Goal: Transaction & Acquisition: Download file/media

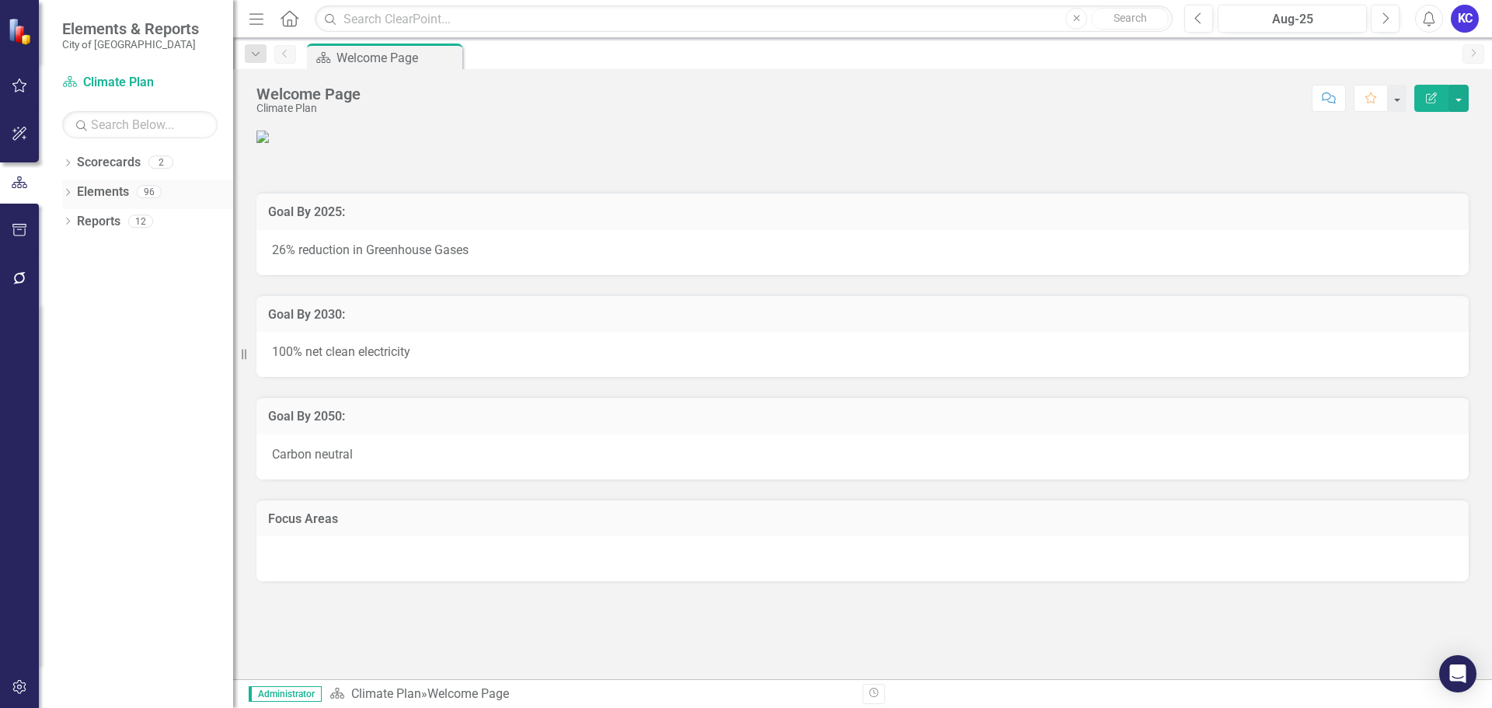
click at [62, 191] on icon "Dropdown" at bounding box center [67, 194] width 11 height 9
click at [129, 313] on link "Action Action" at bounding box center [113, 310] width 57 height 18
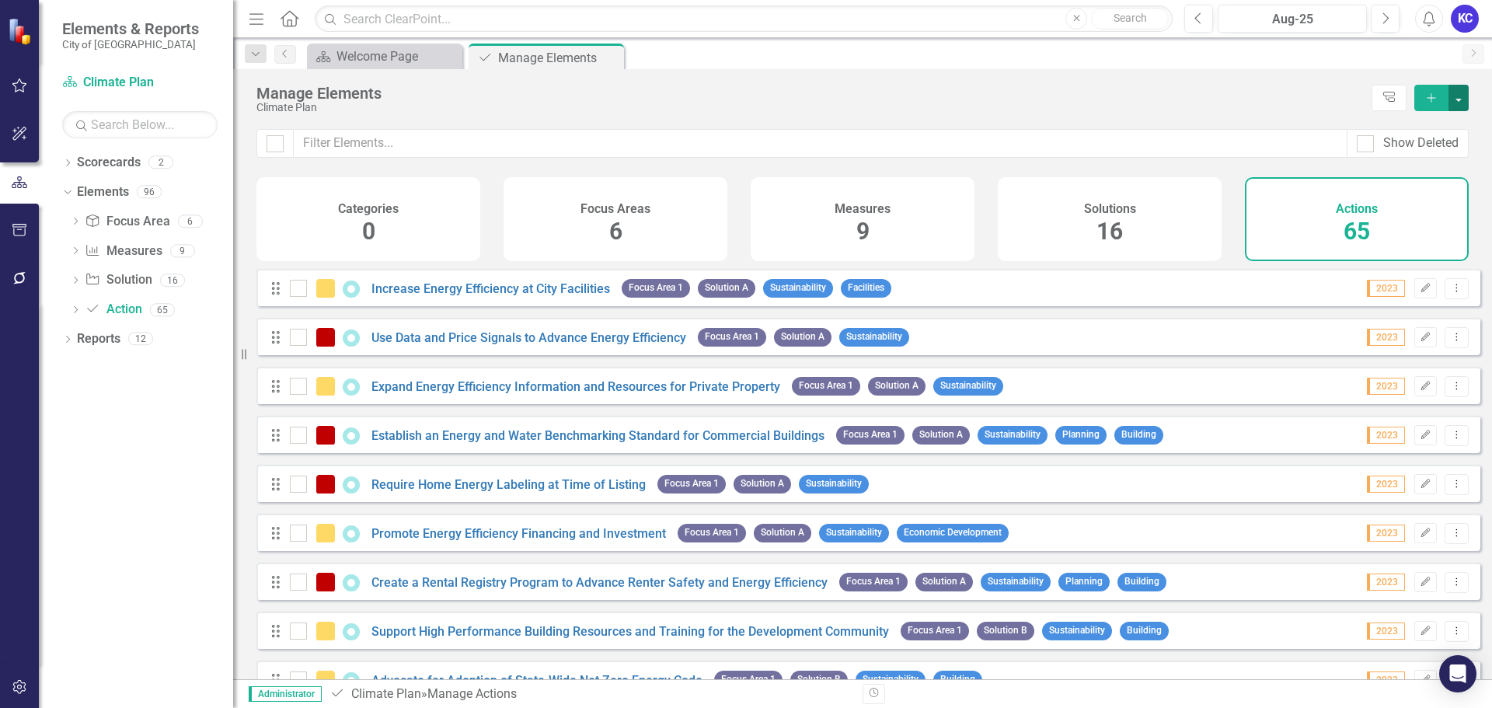
click at [1461, 103] on button "button" at bounding box center [1458, 98] width 20 height 26
click at [1267, 110] on div "Climate Plan" at bounding box center [809, 108] width 1107 height 12
click at [61, 342] on div "Dropdown Scorecards 2 Climate Plan Climate Plan 2022 (Copy) Dropdown Elements 9…" at bounding box center [136, 429] width 194 height 558
click at [64, 338] on icon "Dropdown" at bounding box center [67, 340] width 11 height 9
click at [71, 315] on div "Dropdown" at bounding box center [75, 311] width 11 height 13
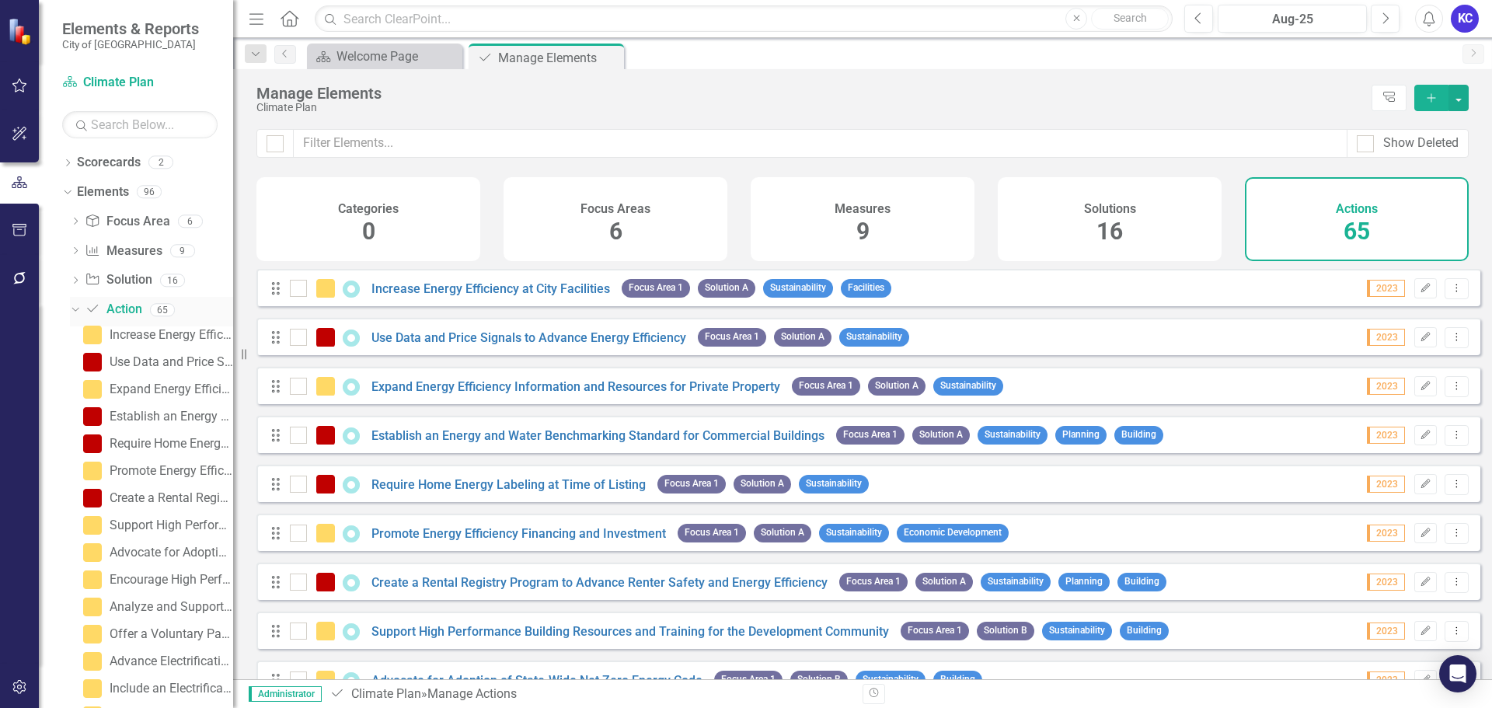
click at [71, 315] on div "Dropdown" at bounding box center [75, 312] width 11 height 8
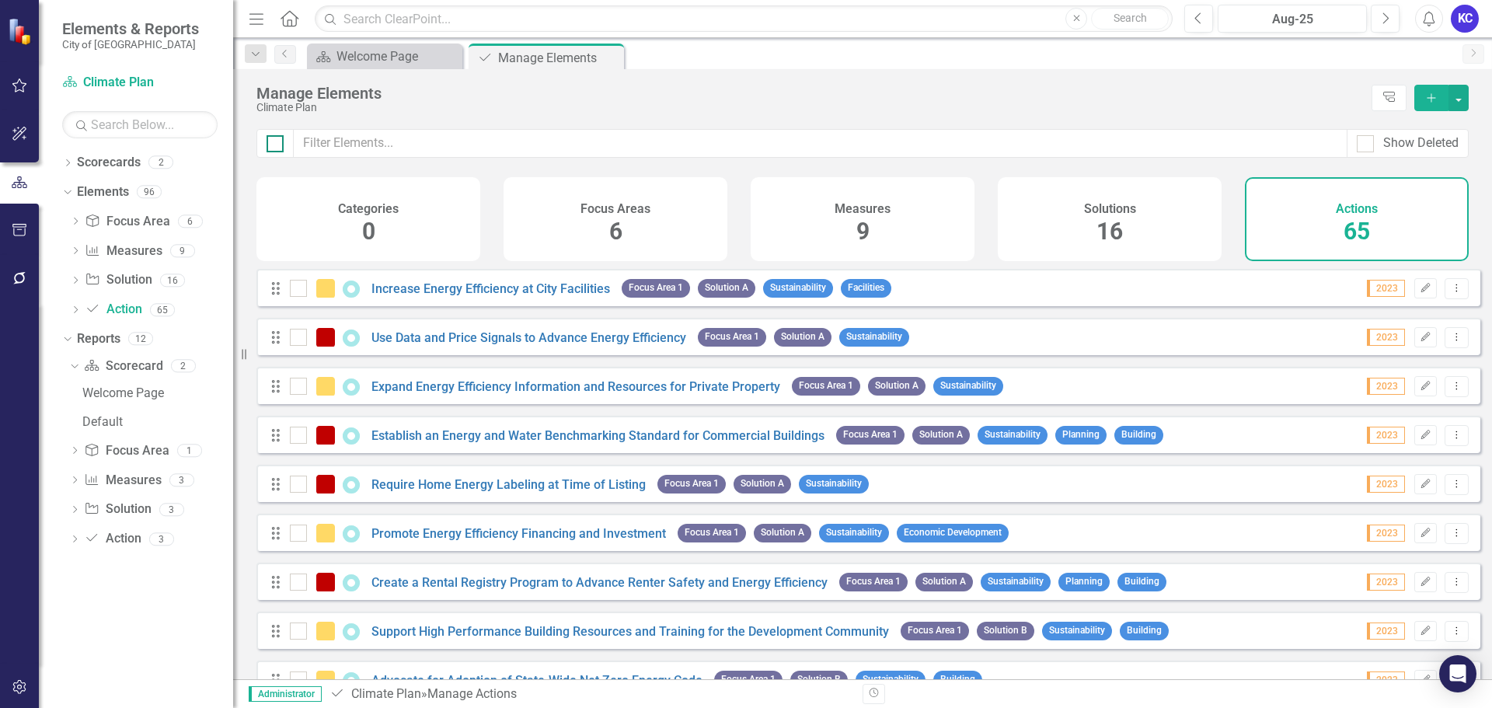
click at [277, 148] on div at bounding box center [275, 143] width 17 height 17
click at [277, 145] on input "checkbox" at bounding box center [272, 140] width 10 height 10
checkbox input "true"
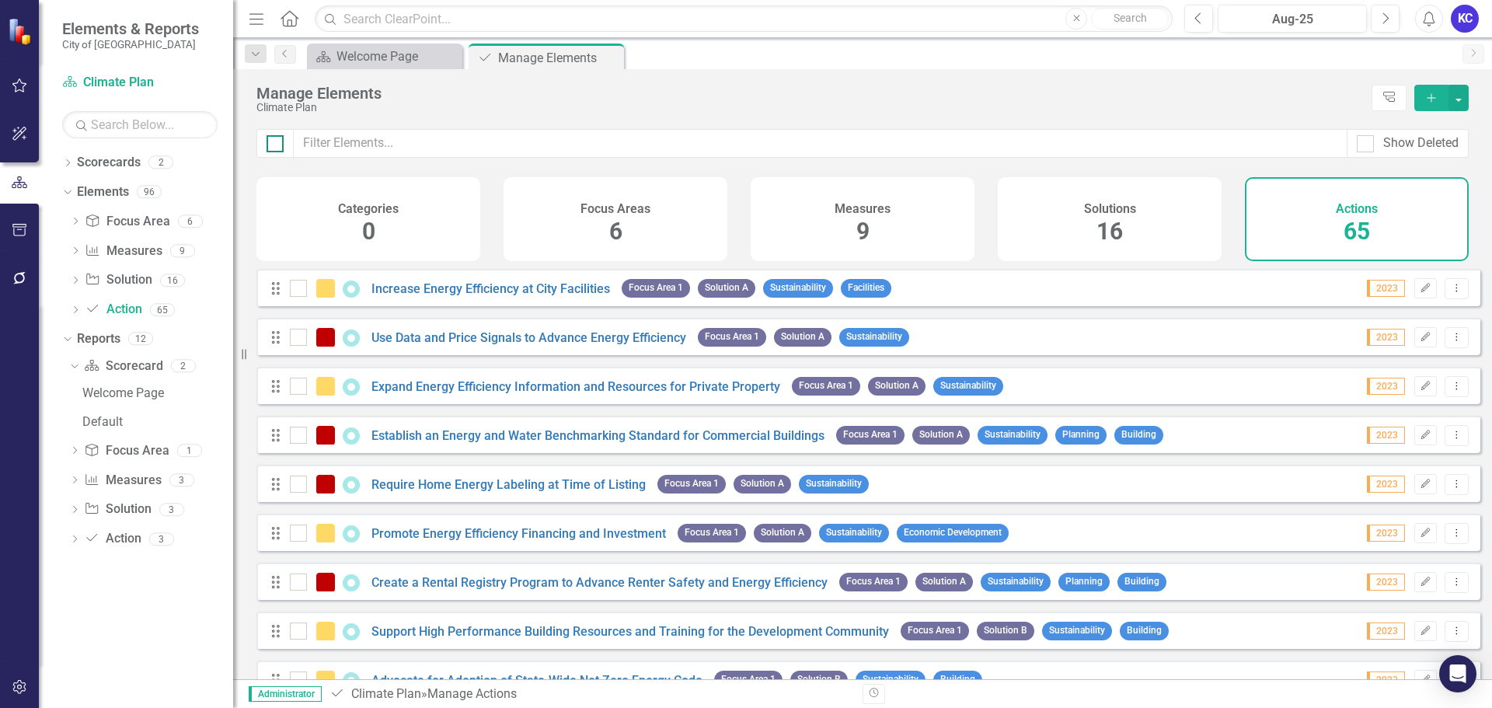
checkbox input "true"
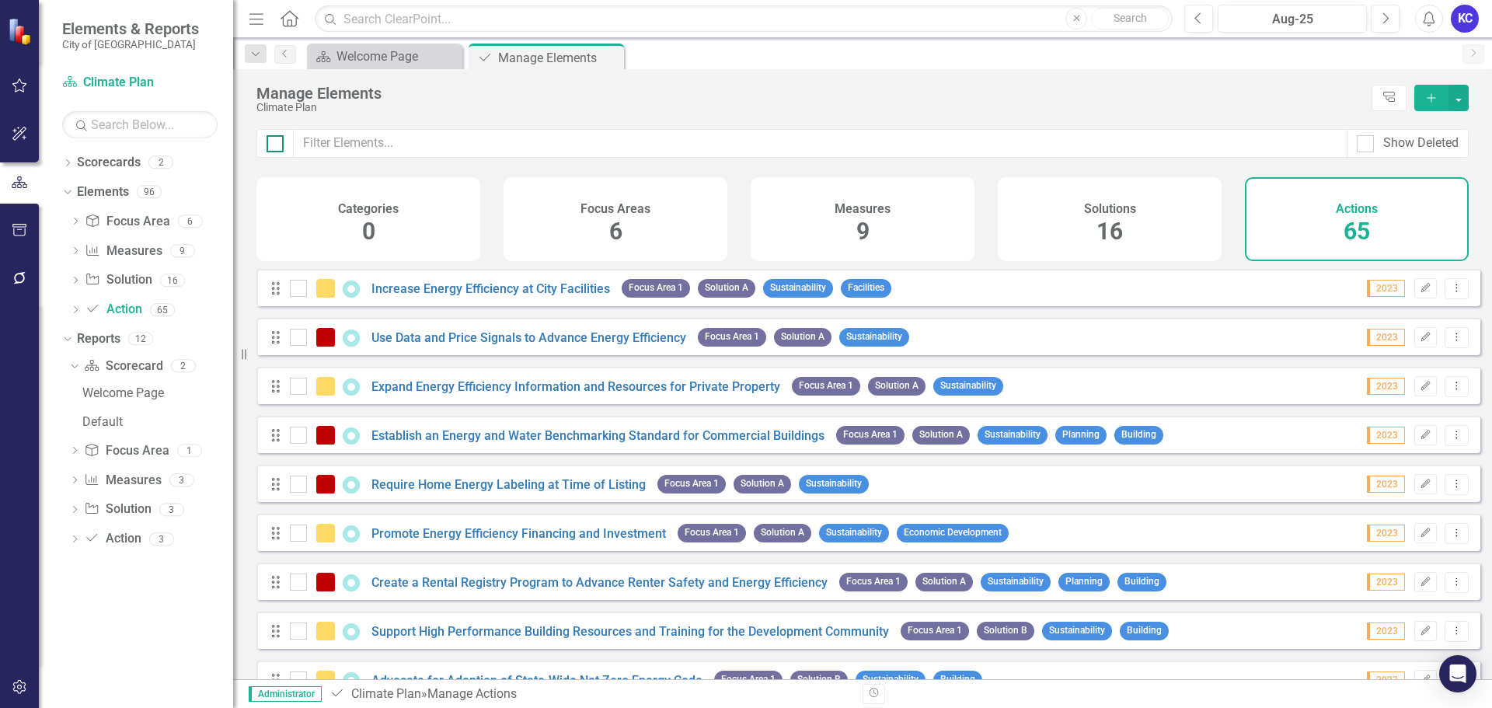
checkbox input "true"
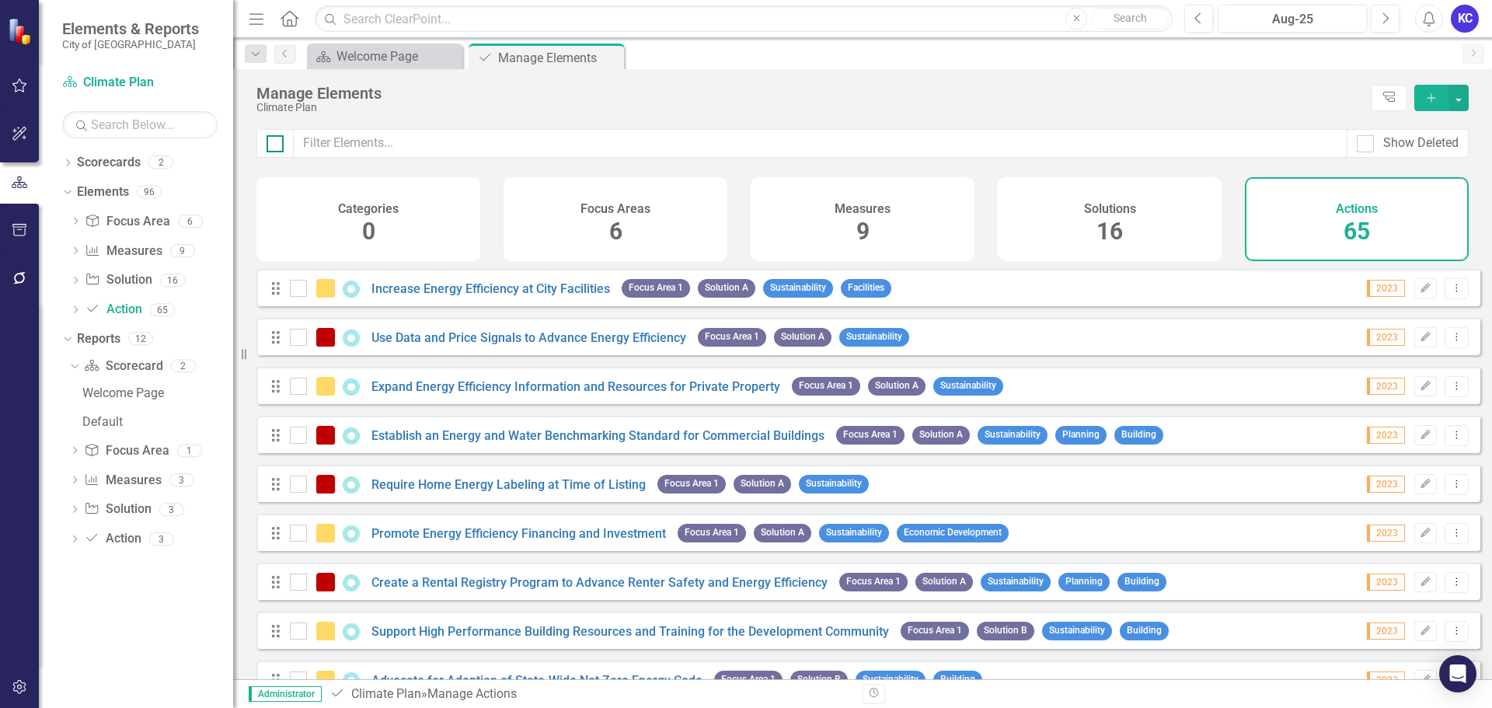
checkbox input "true"
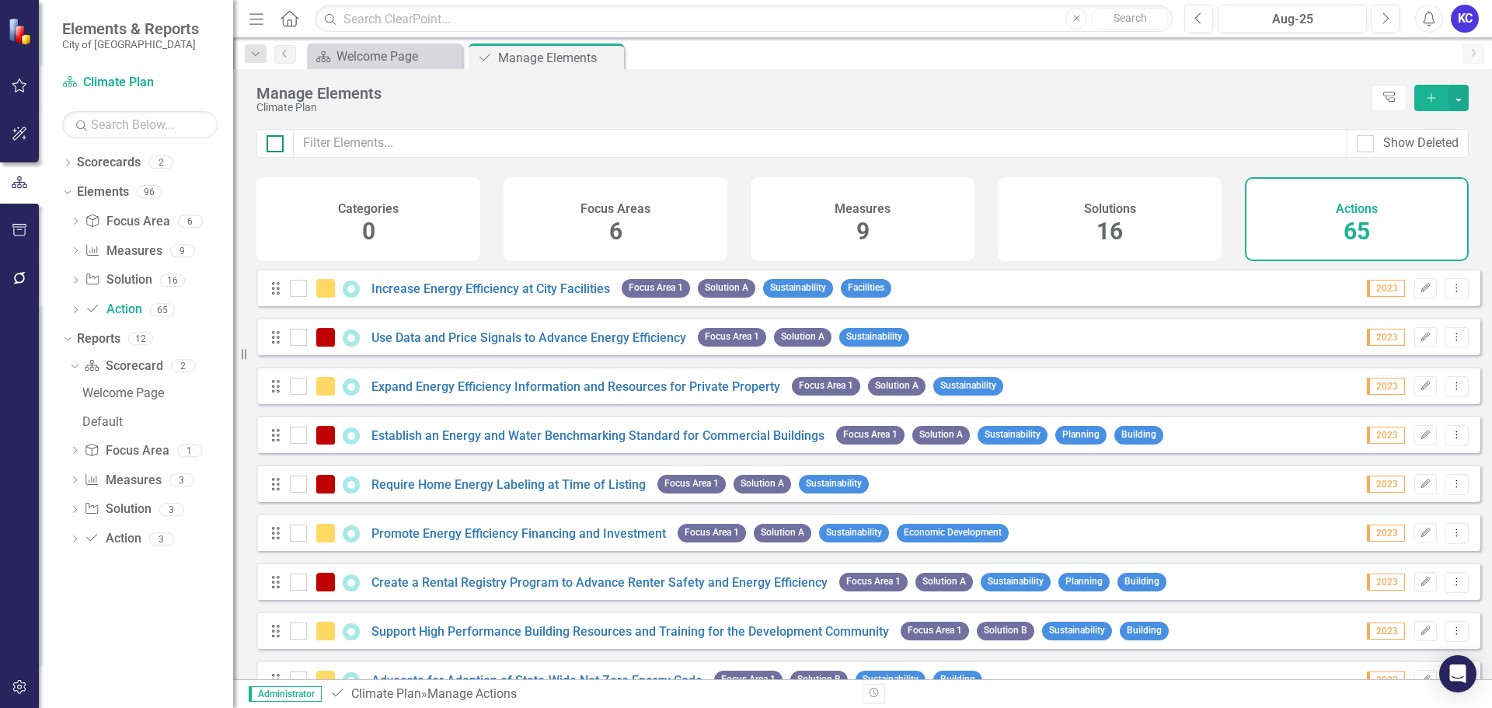
checkbox input "true"
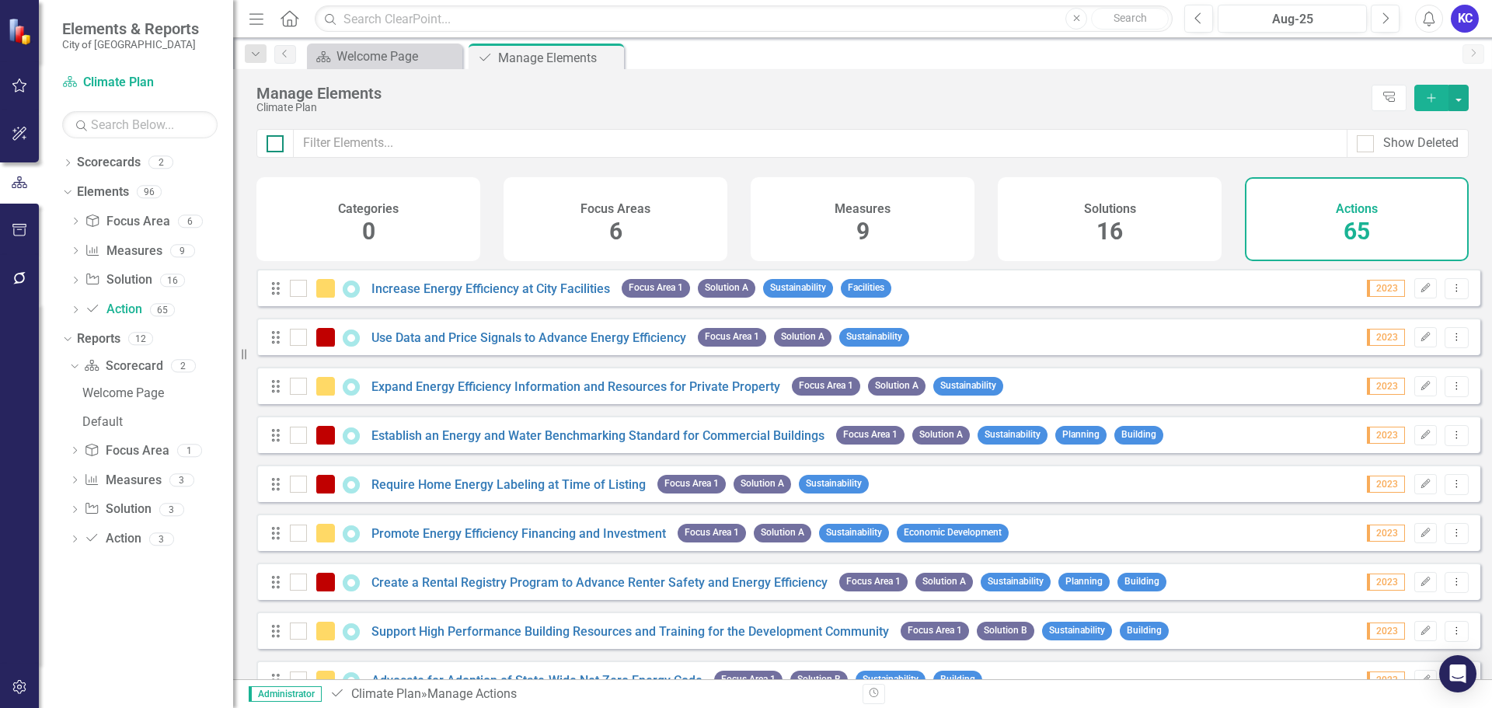
checkbox input "true"
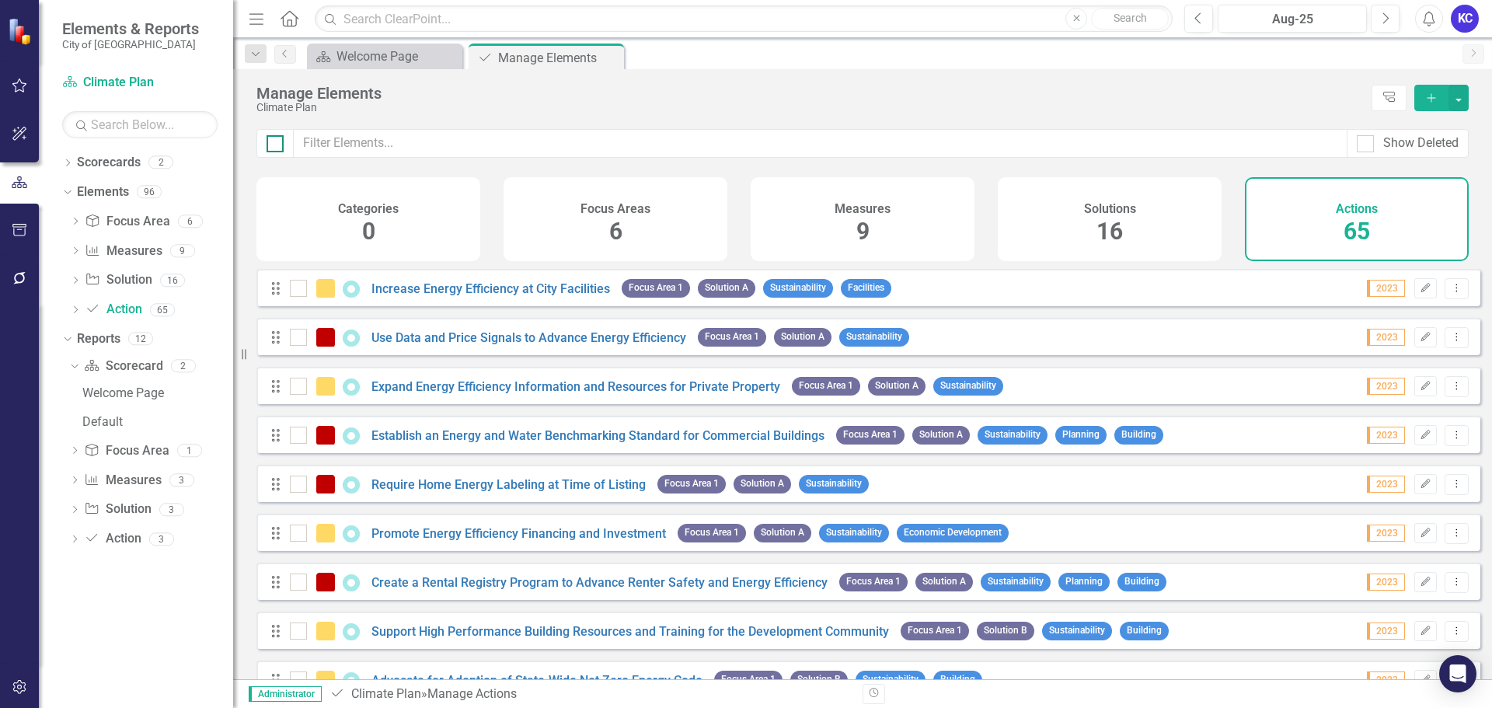
checkbox input "true"
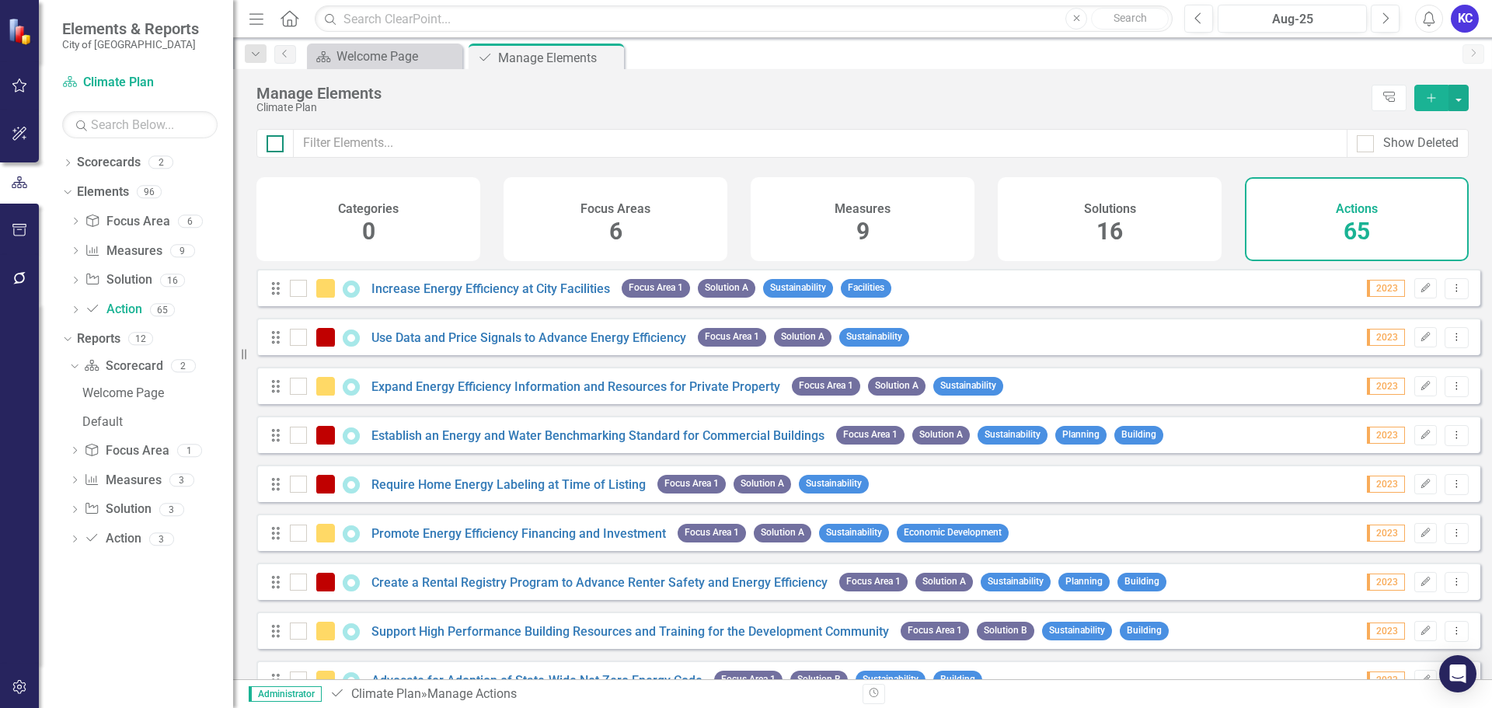
checkbox input "true"
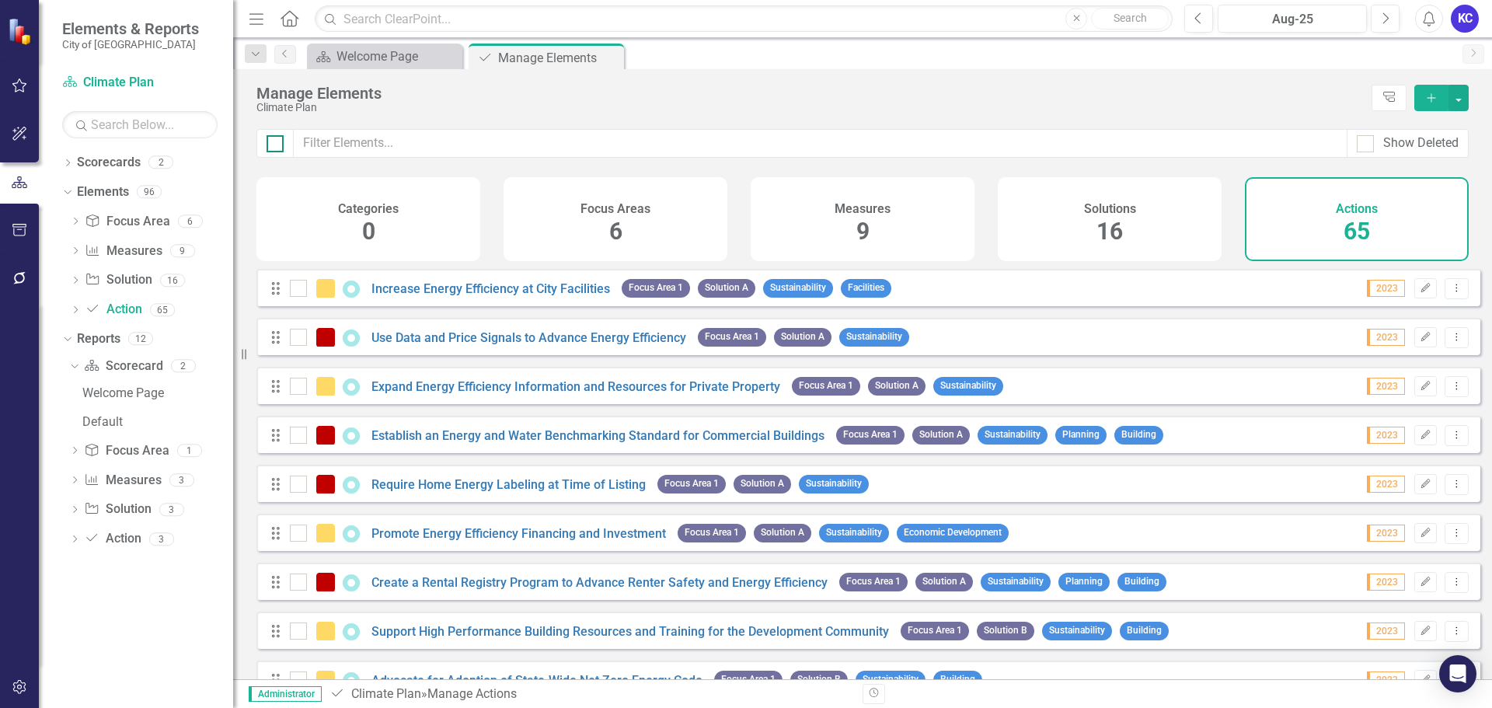
checkbox input "true"
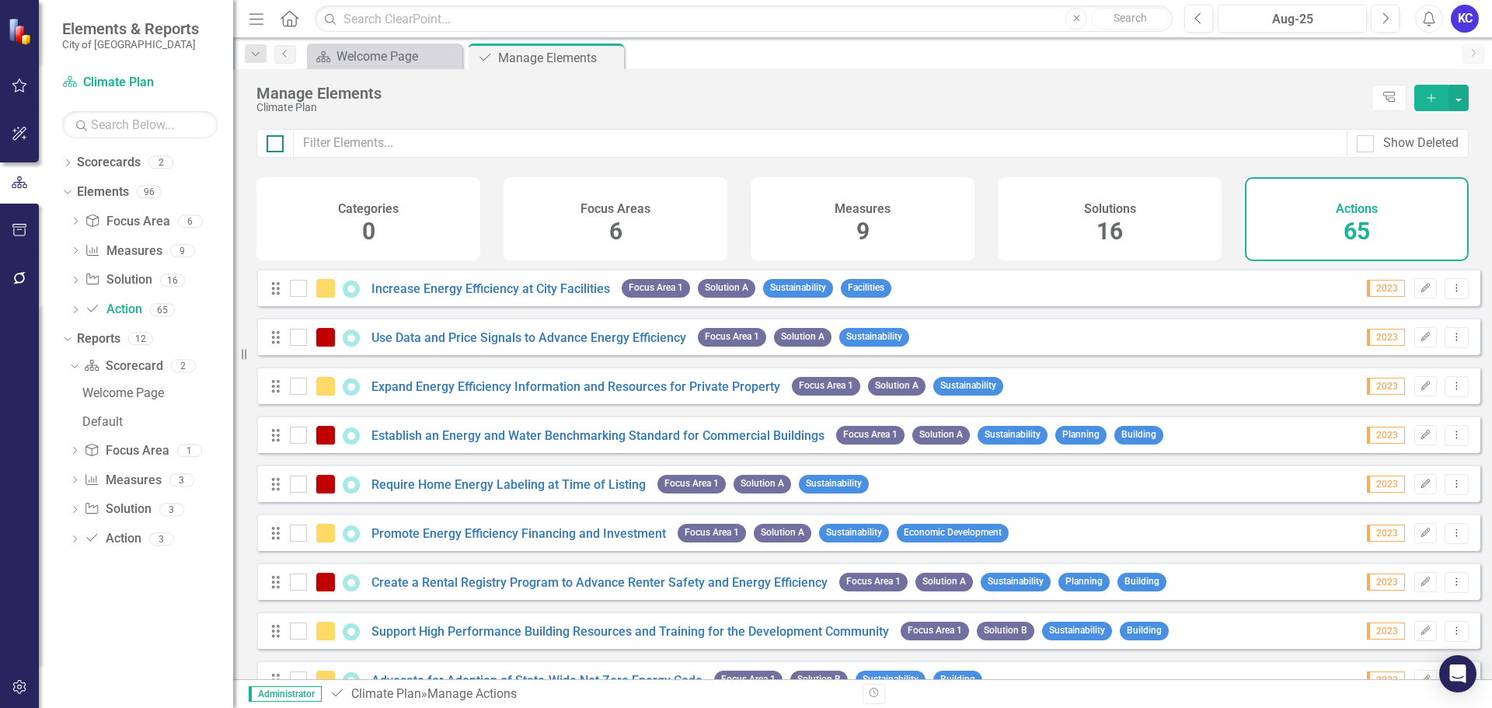
checkbox input "true"
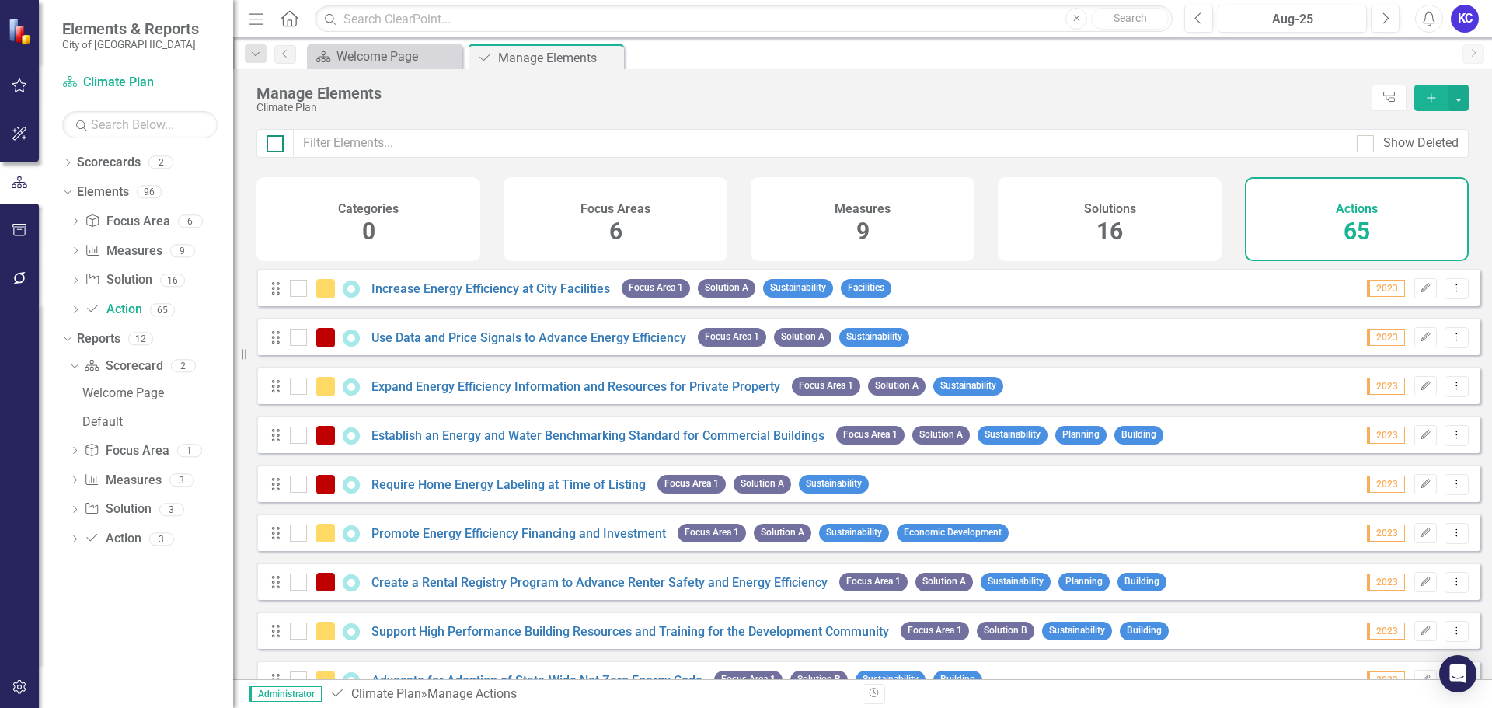
checkbox input "true"
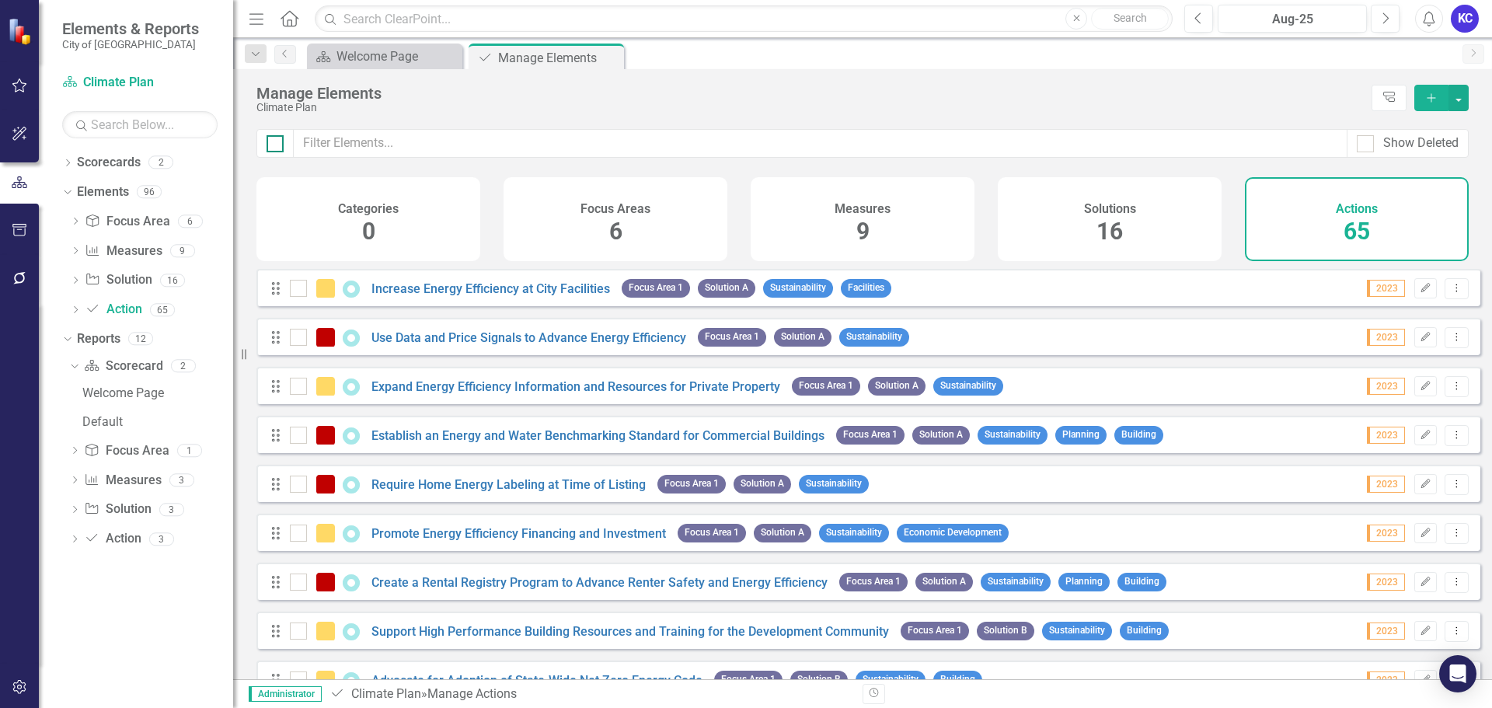
checkbox input "true"
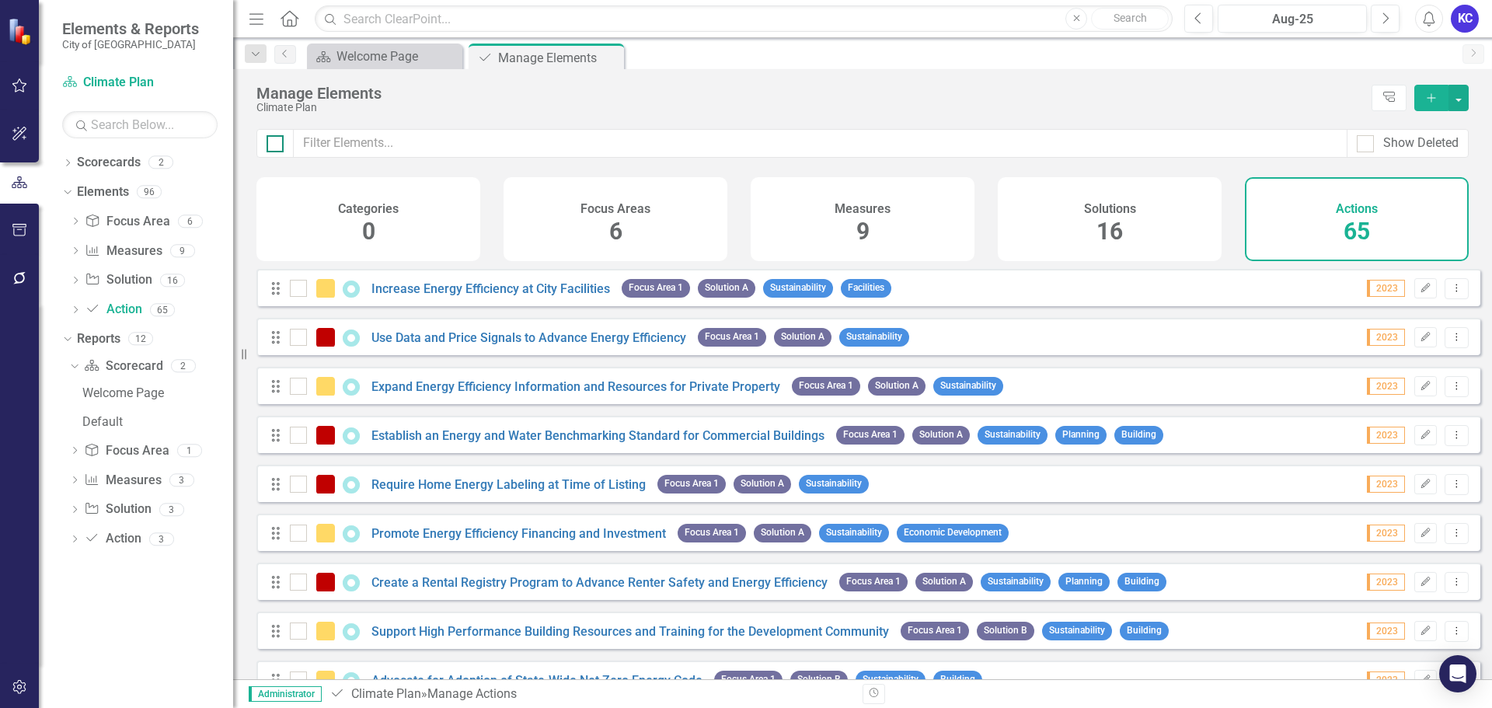
checkbox input "true"
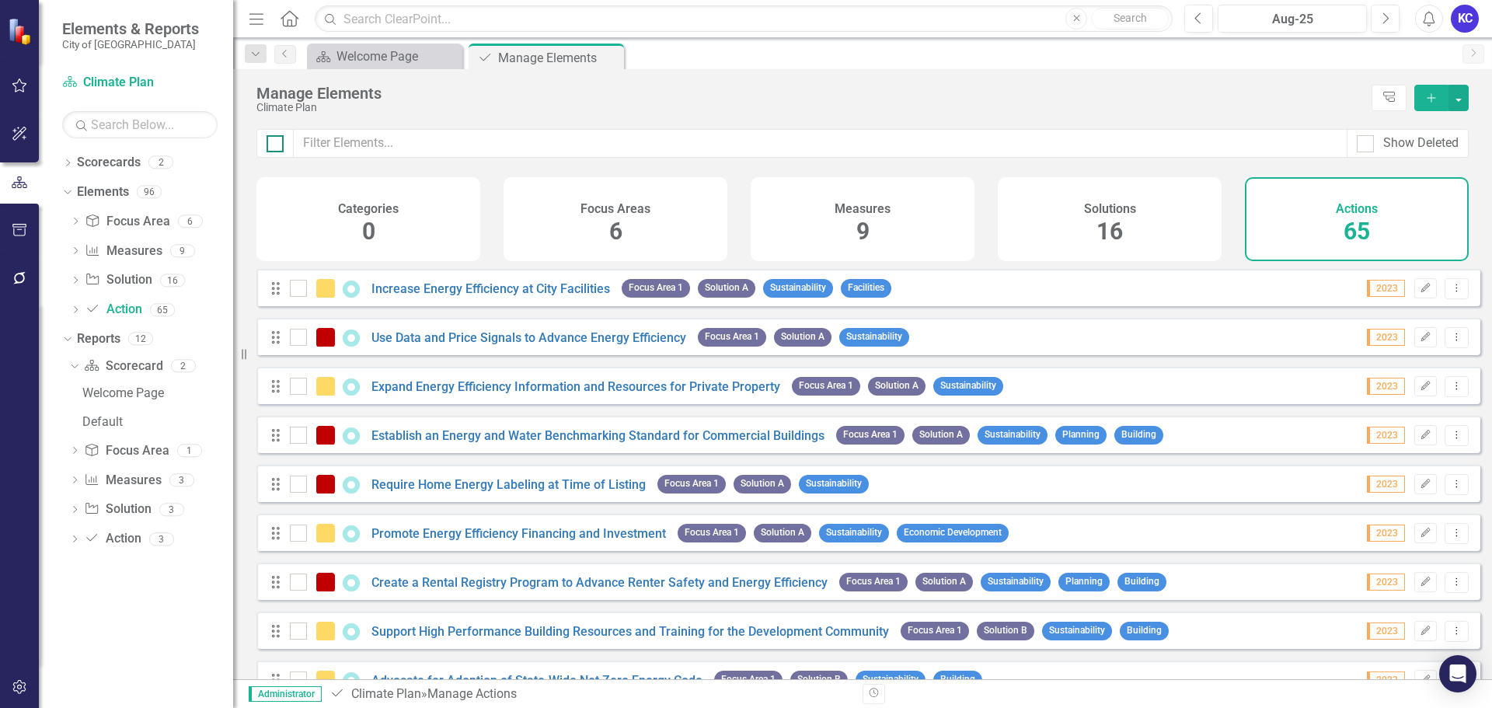
checkbox input "true"
click at [1455, 103] on button "button" at bounding box center [1458, 98] width 20 height 26
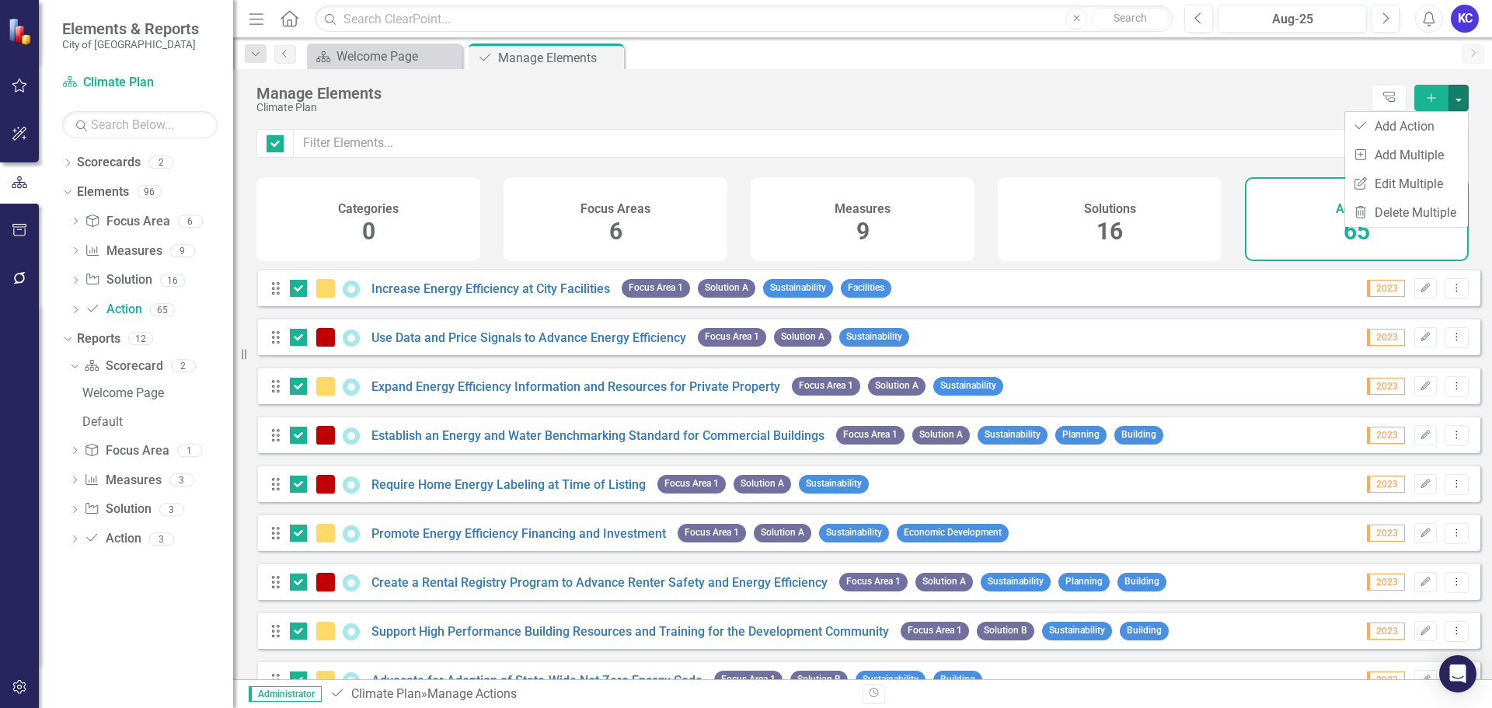
click at [1183, 122] on div "Manage Elements Climate Plan Tree Explorer Add" at bounding box center [862, 99] width 1259 height 60
drag, startPoint x: 0, startPoint y: 204, endPoint x: 9, endPoint y: 219, distance: 17.7
click at [5, 216] on div at bounding box center [19, 182] width 39 height 241
drag, startPoint x: 127, startPoint y: 306, endPoint x: 636, endPoint y: 96, distance: 550.8
click at [636, 96] on div "Manage Elements" at bounding box center [809, 93] width 1107 height 17
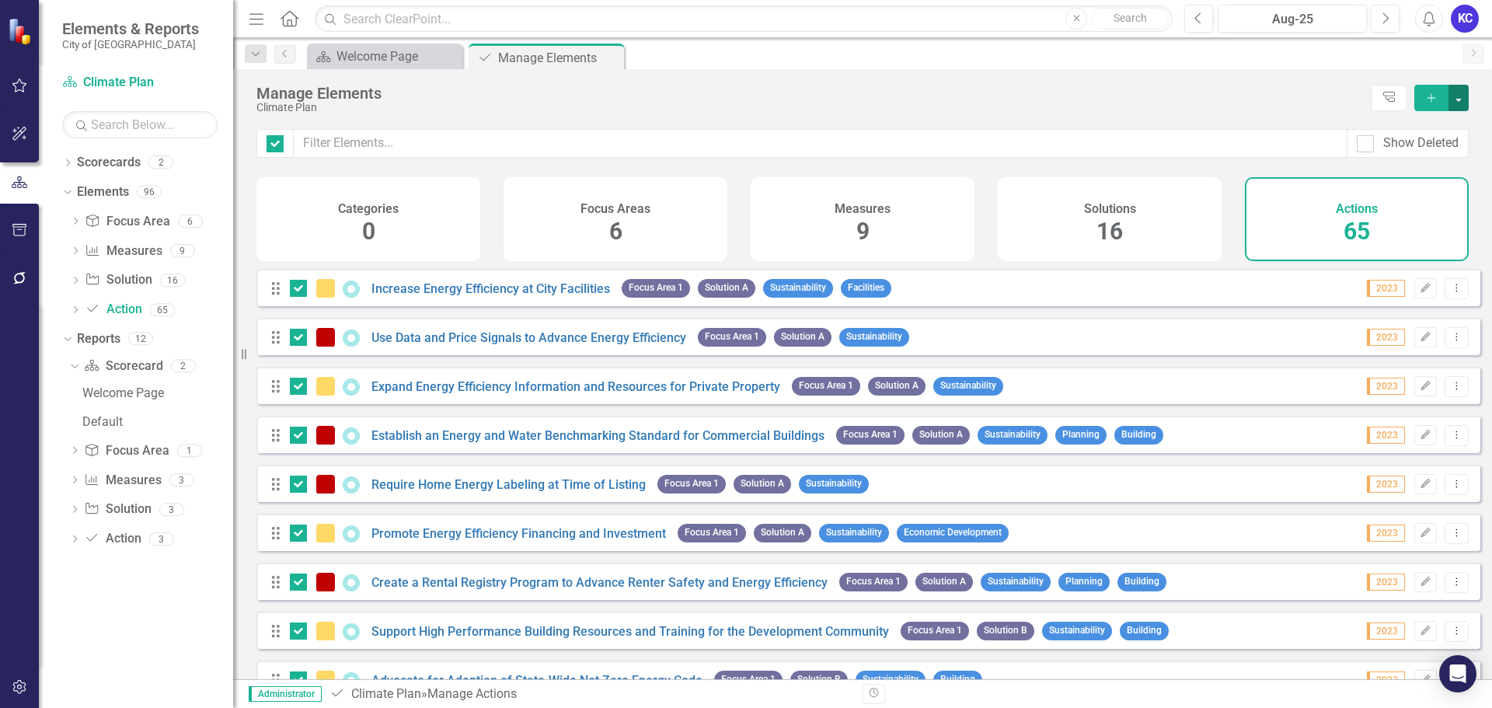
click at [1464, 96] on button "button" at bounding box center [1458, 98] width 20 height 26
click at [1067, 89] on div "Manage Elements" at bounding box center [809, 93] width 1107 height 17
click at [275, 143] on input "checkbox" at bounding box center [272, 140] width 10 height 10
checkbox input "false"
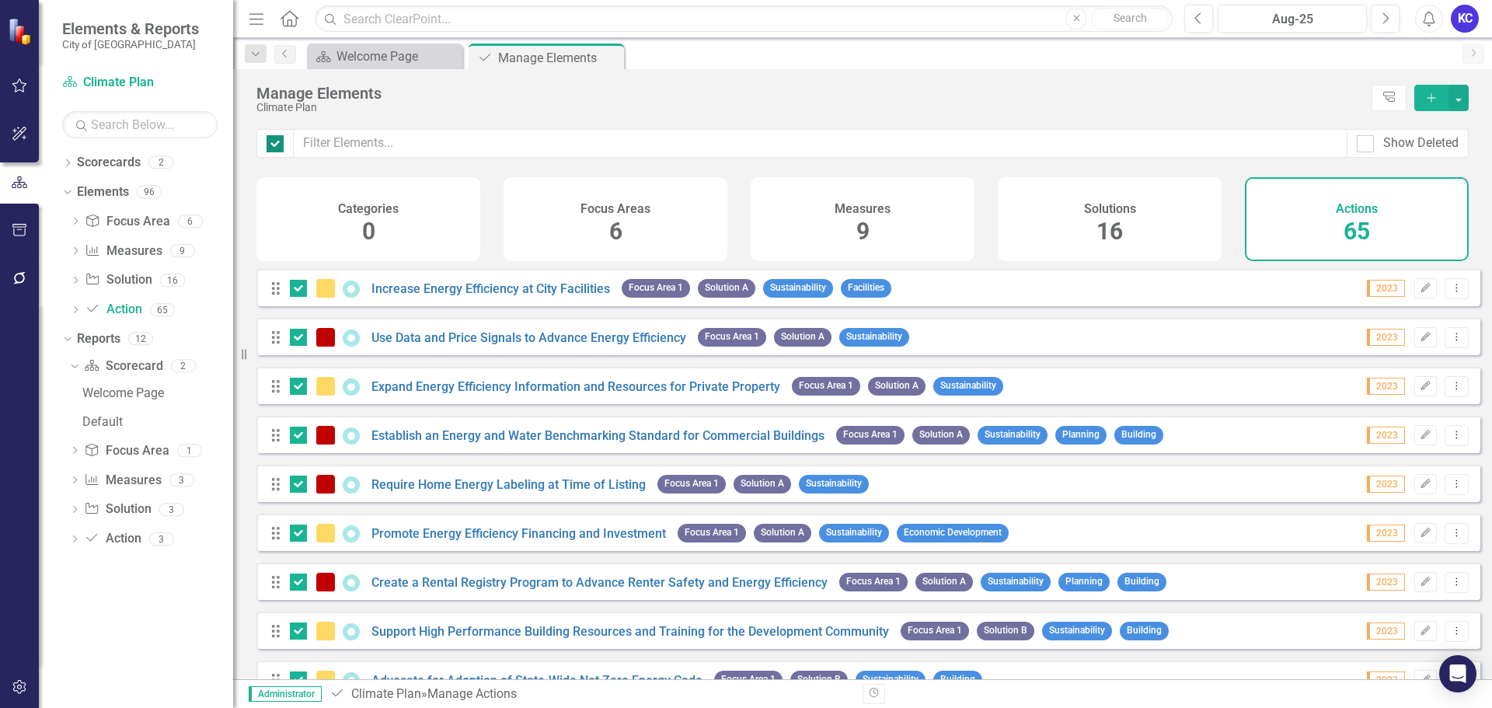
checkbox input "false"
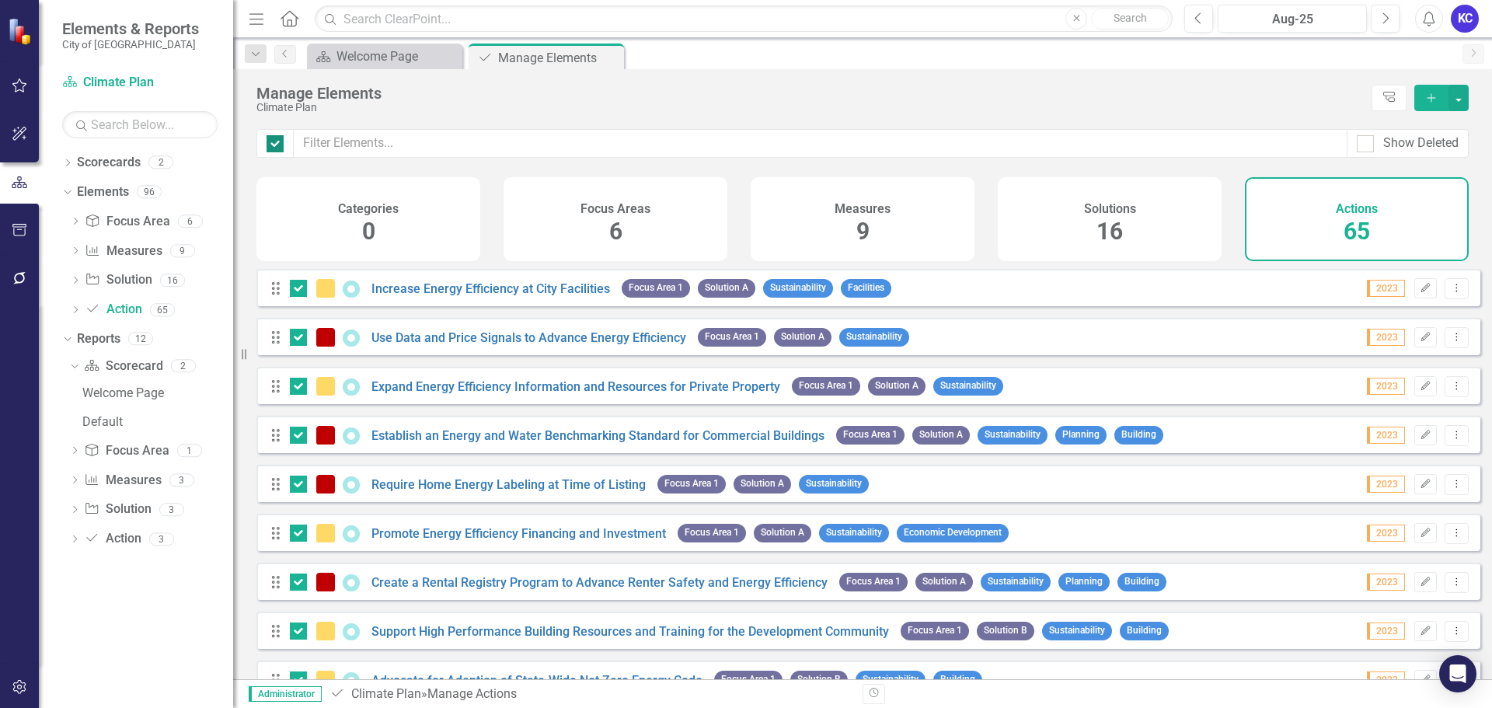
checkbox input "false"
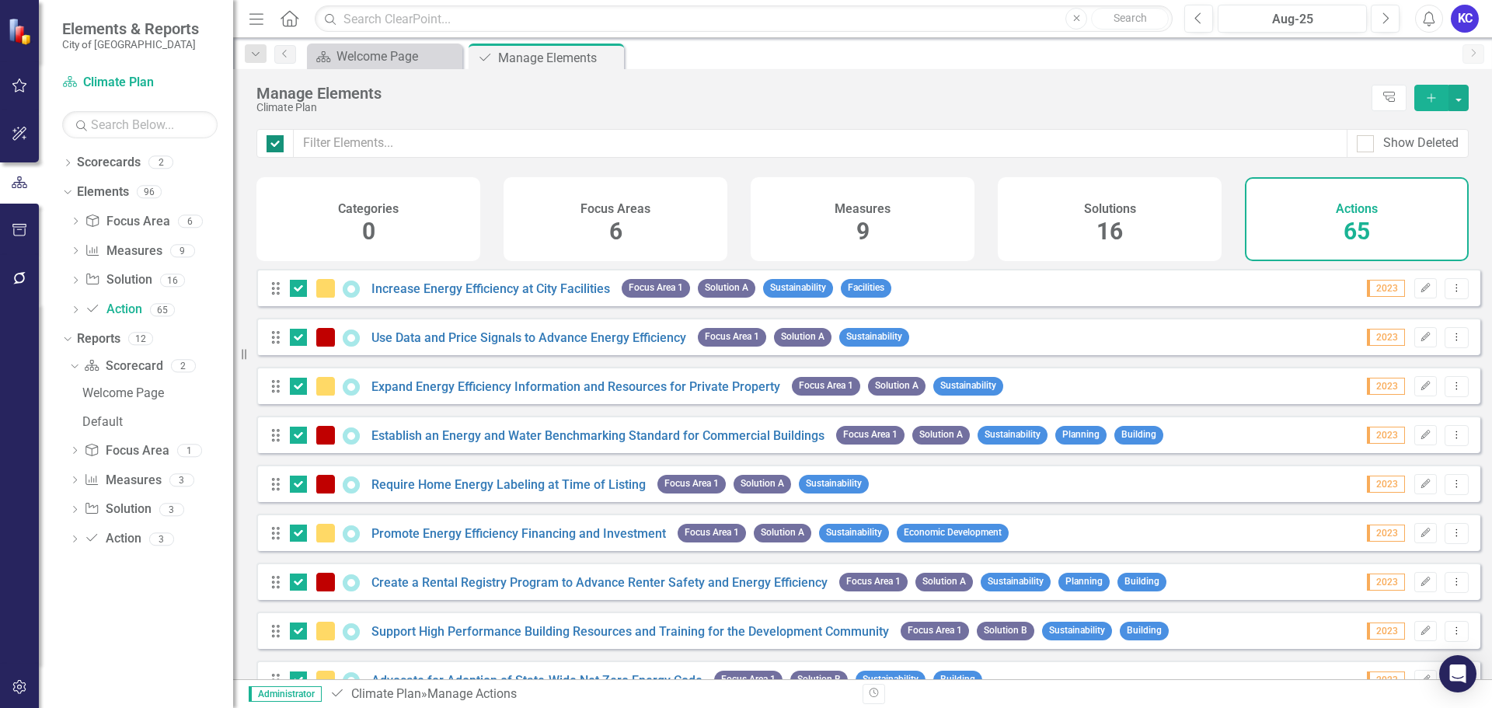
checkbox input "false"
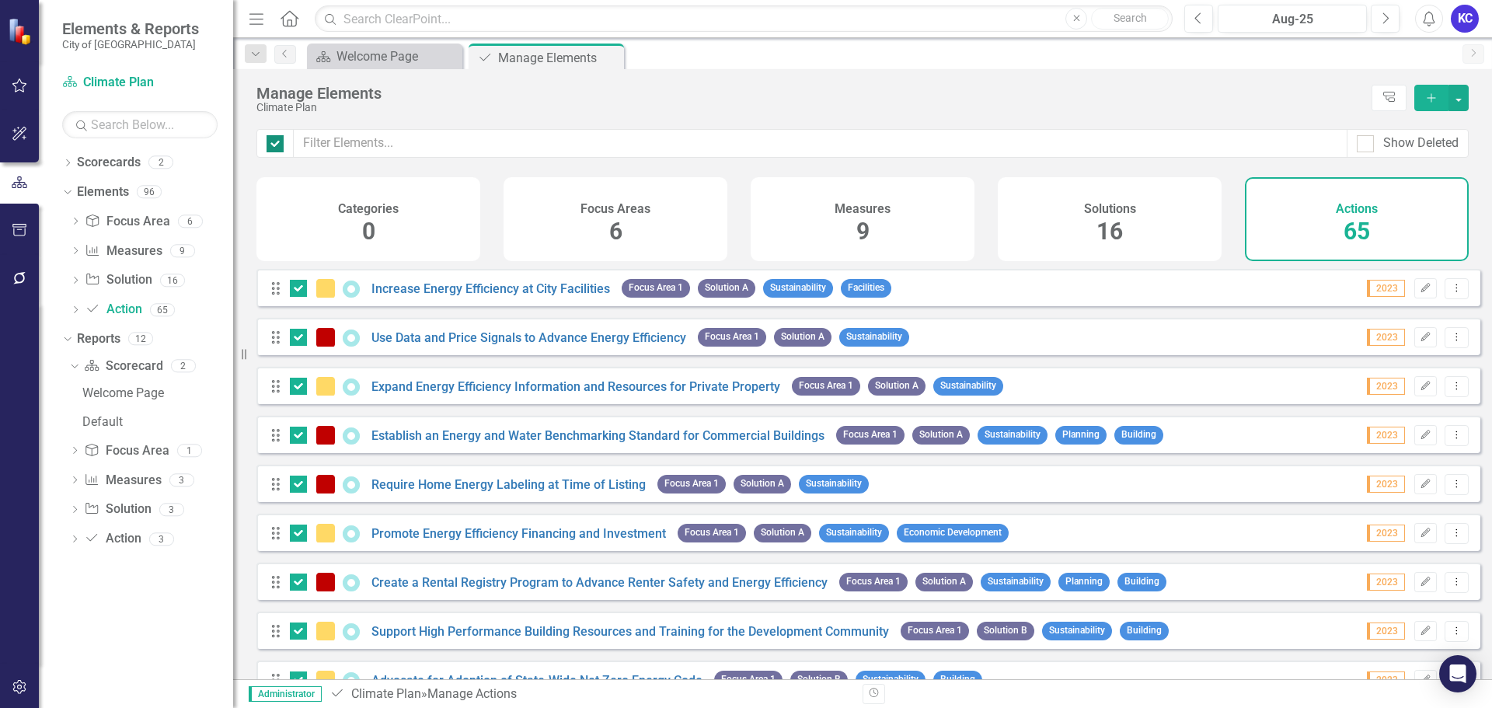
checkbox input "false"
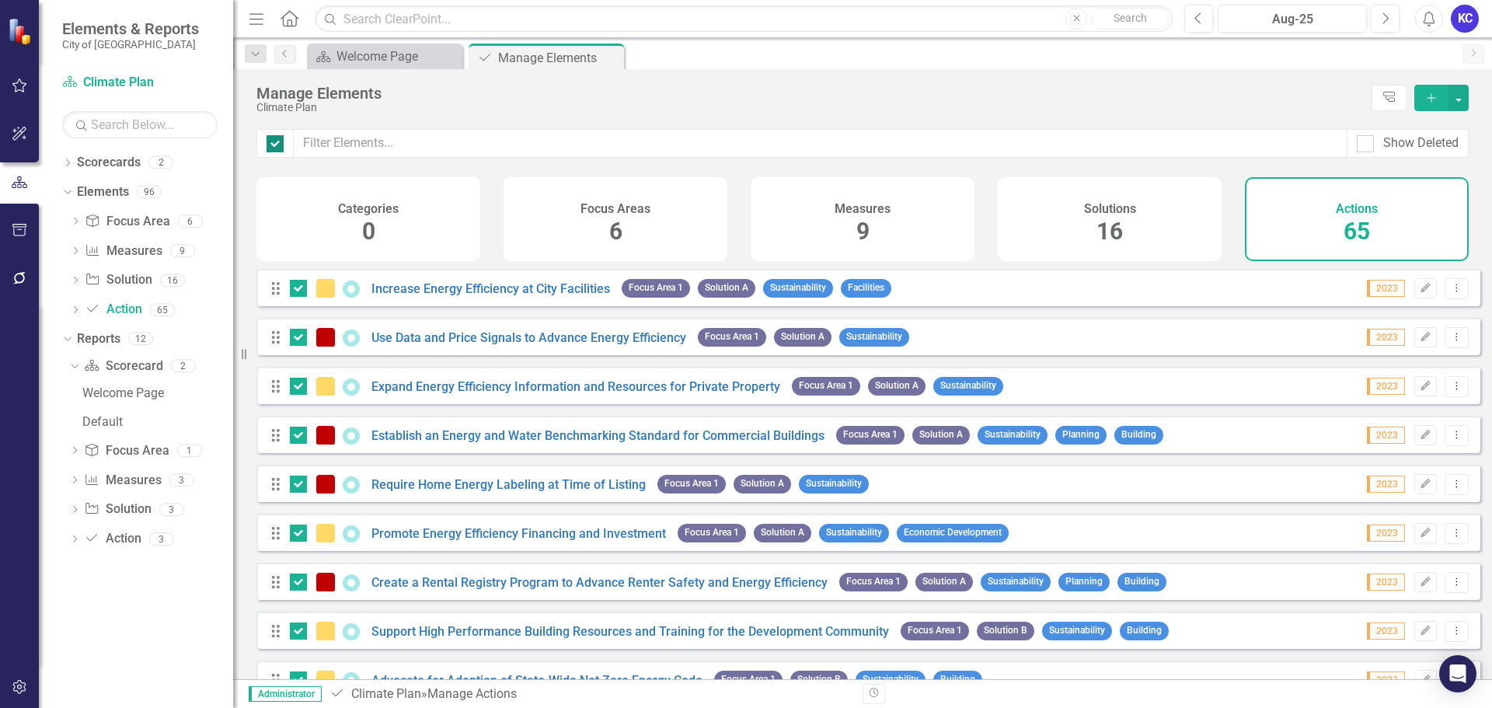
checkbox input "false"
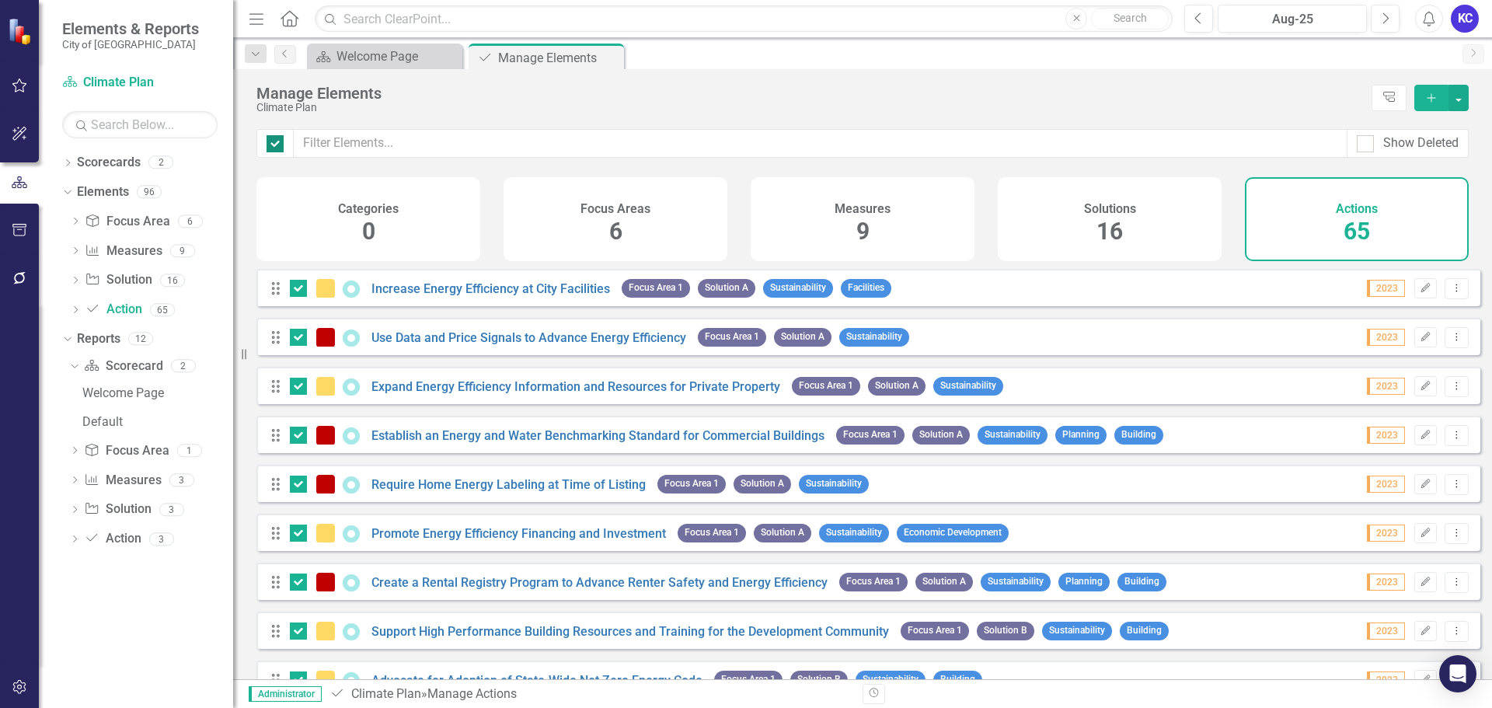
checkbox input "false"
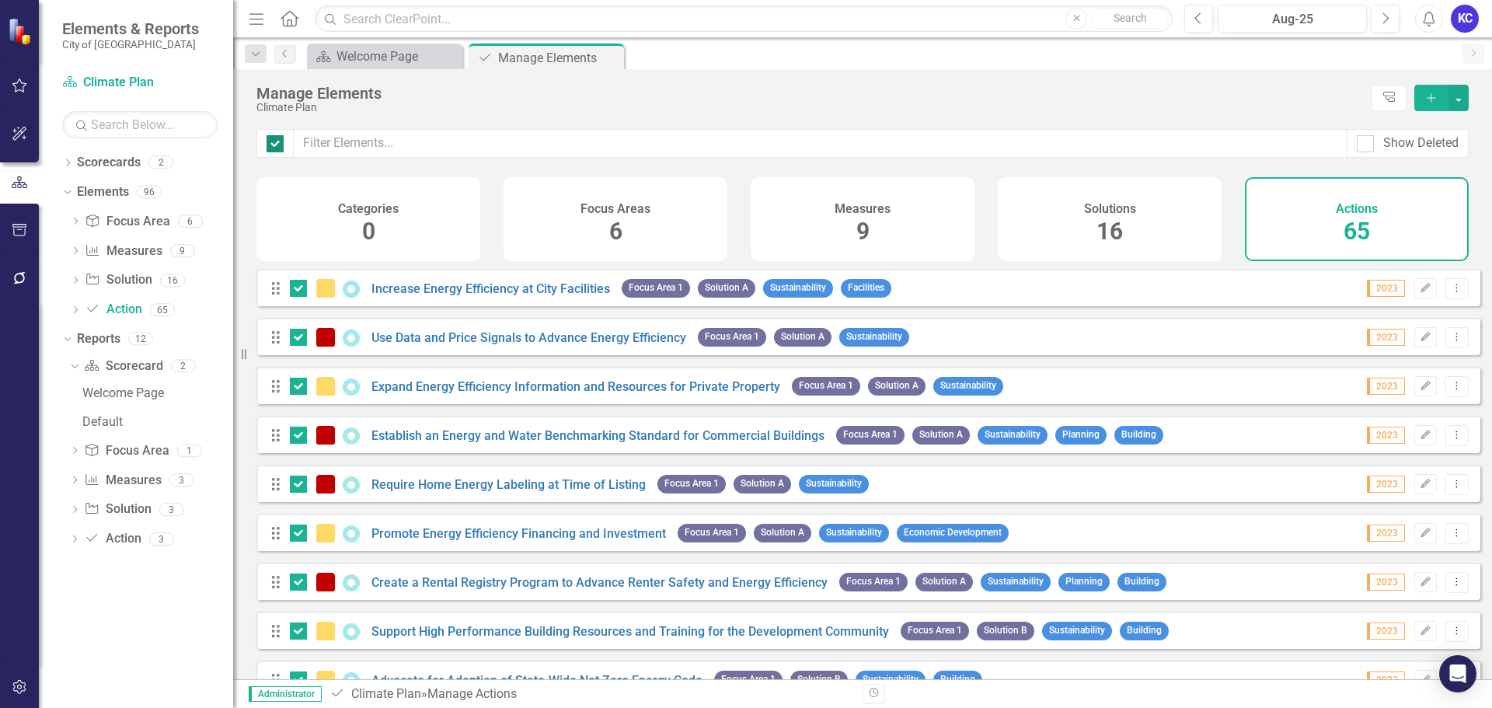
checkbox input "false"
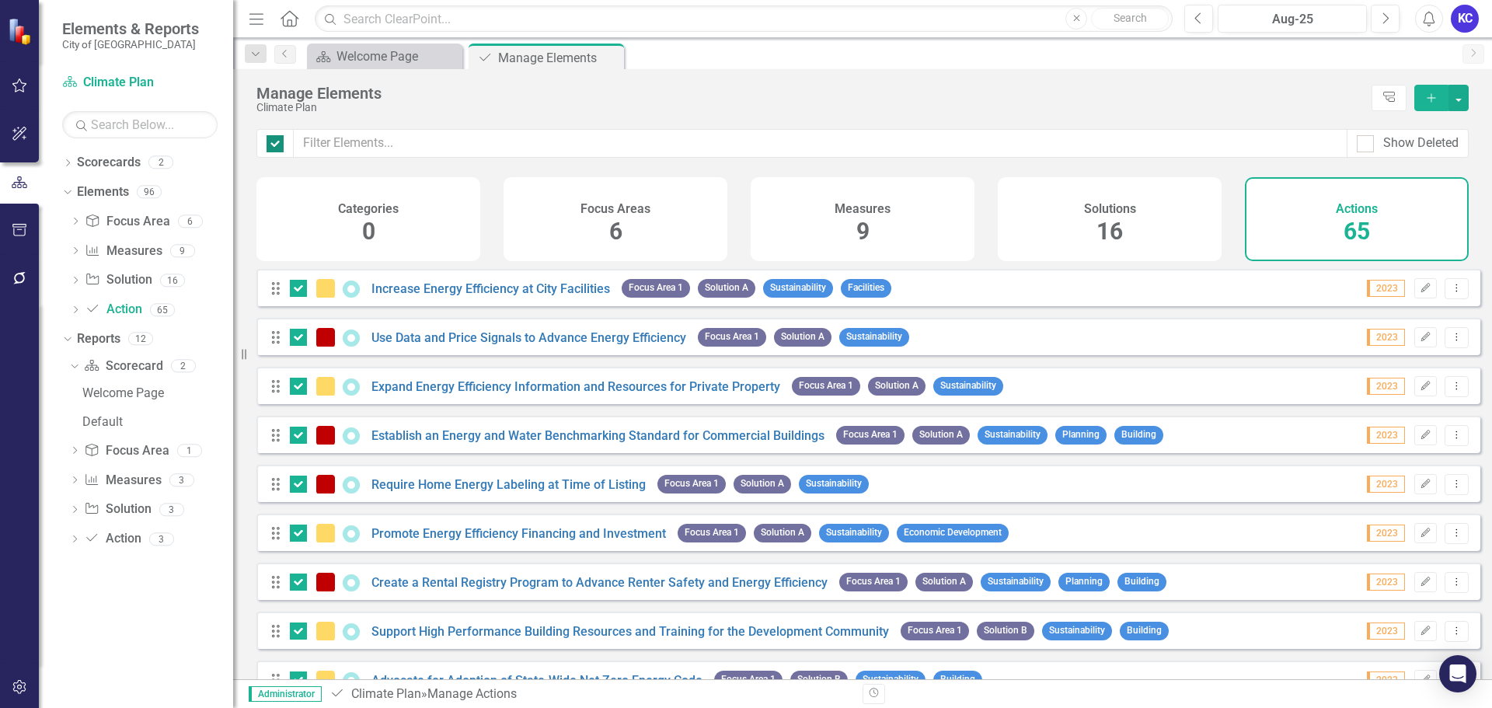
checkbox input "false"
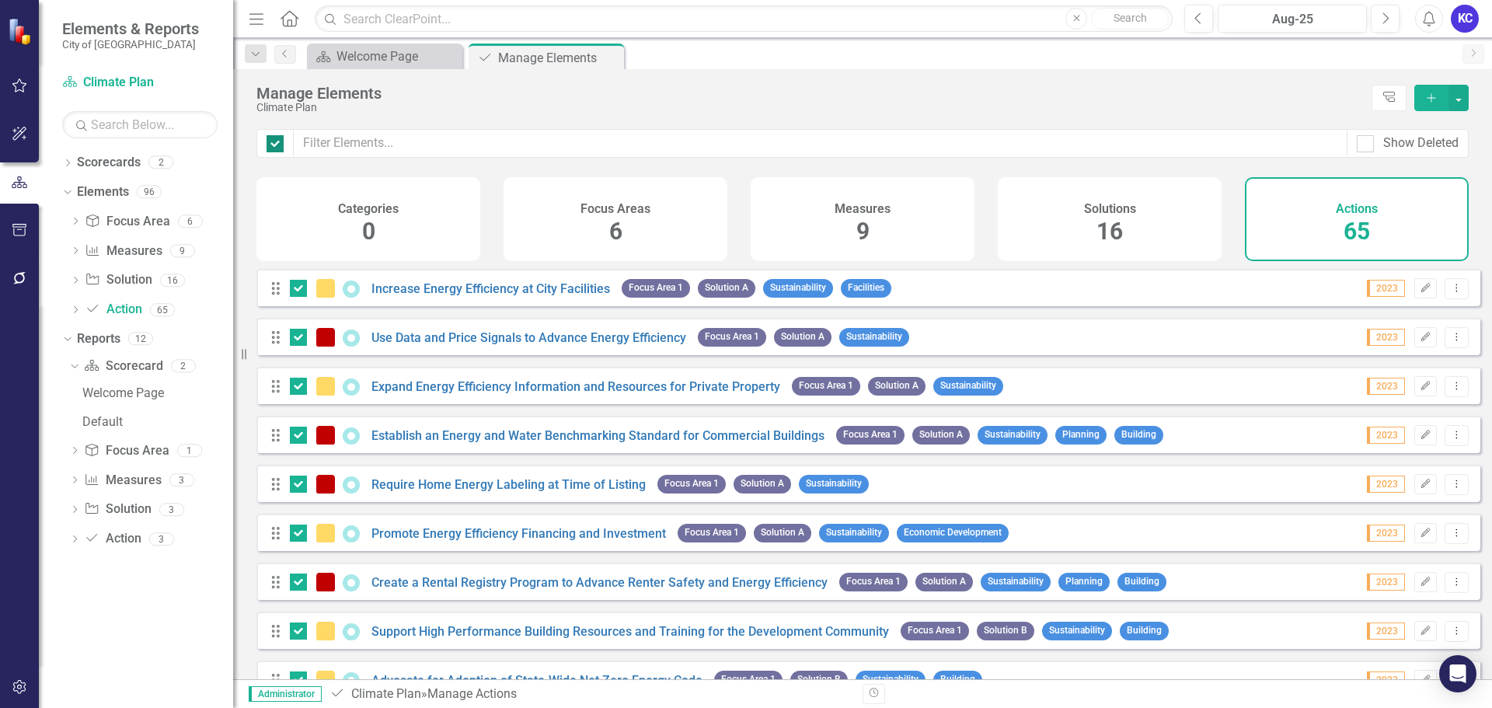
checkbox input "false"
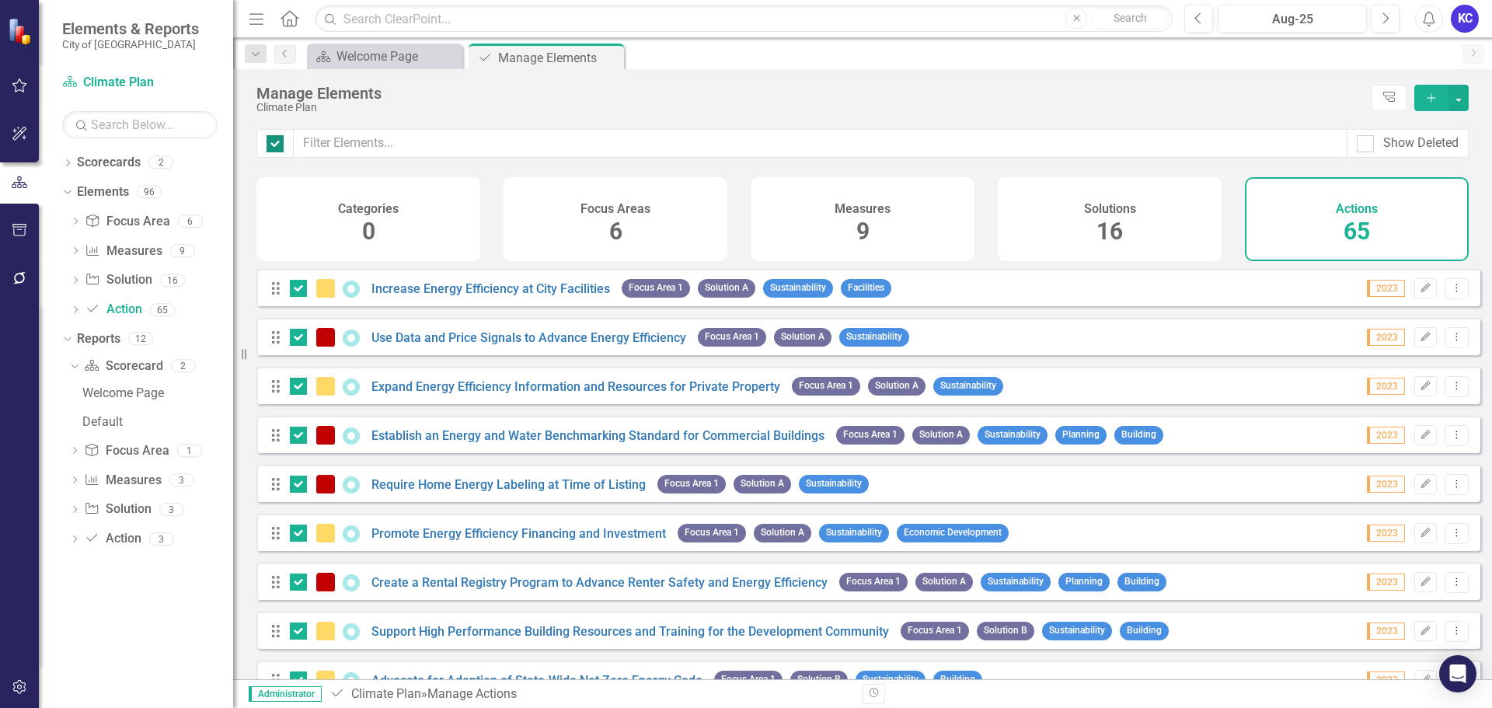
checkbox input "false"
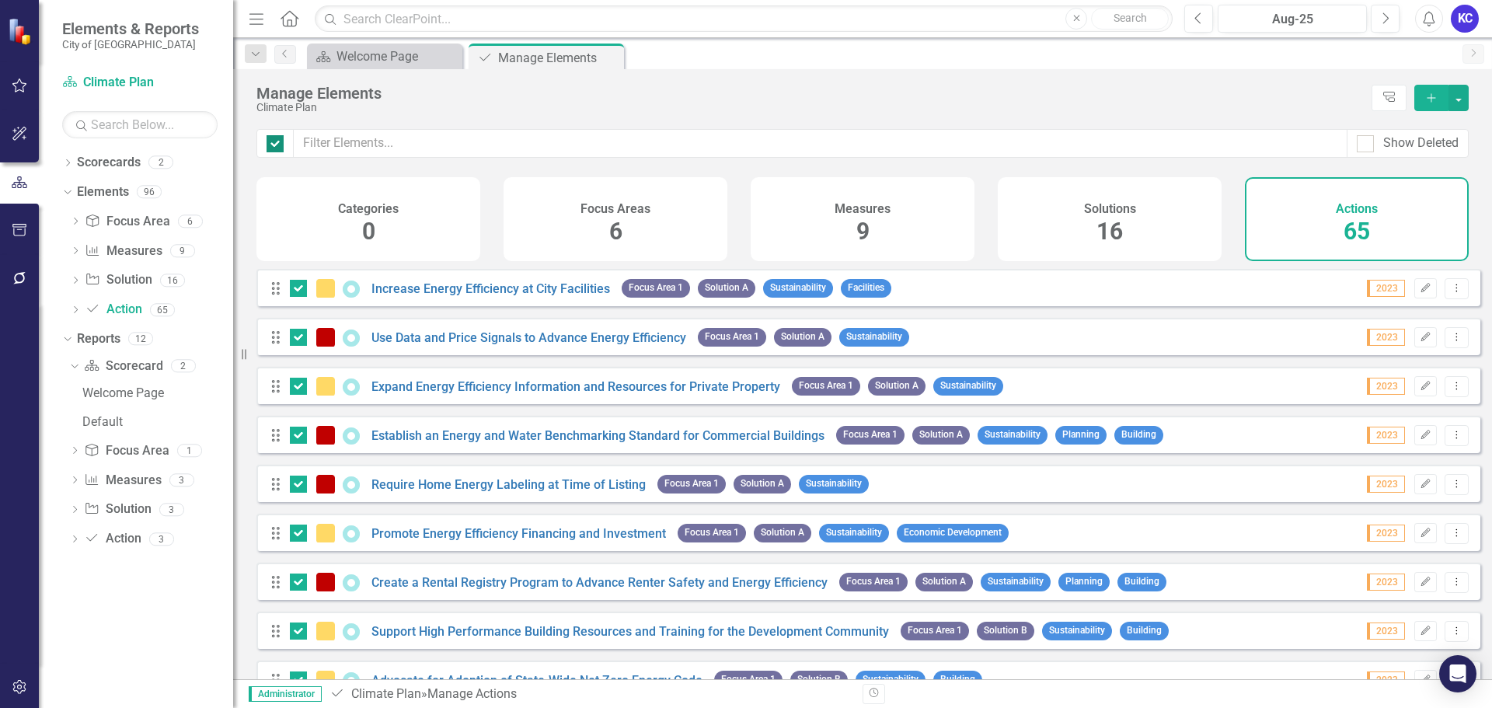
checkbox input "false"
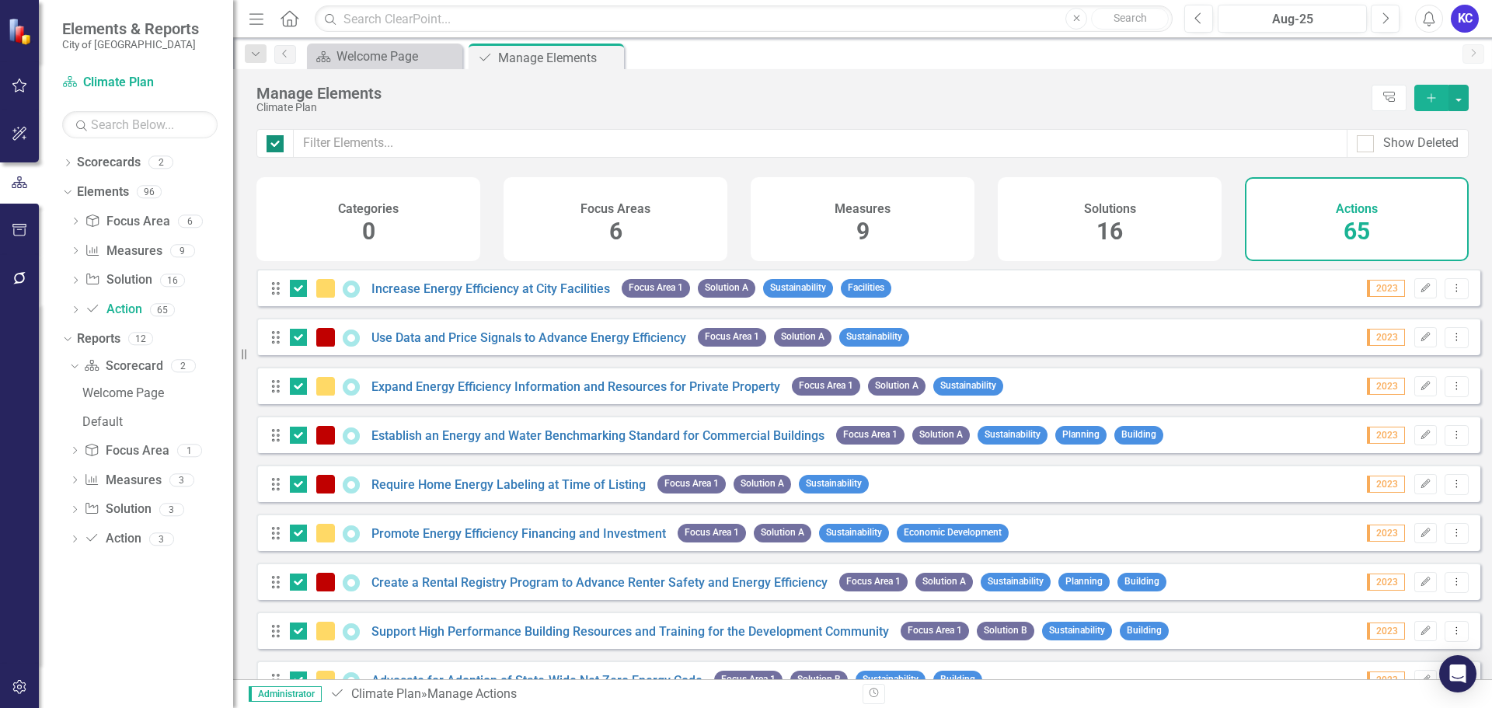
checkbox input "false"
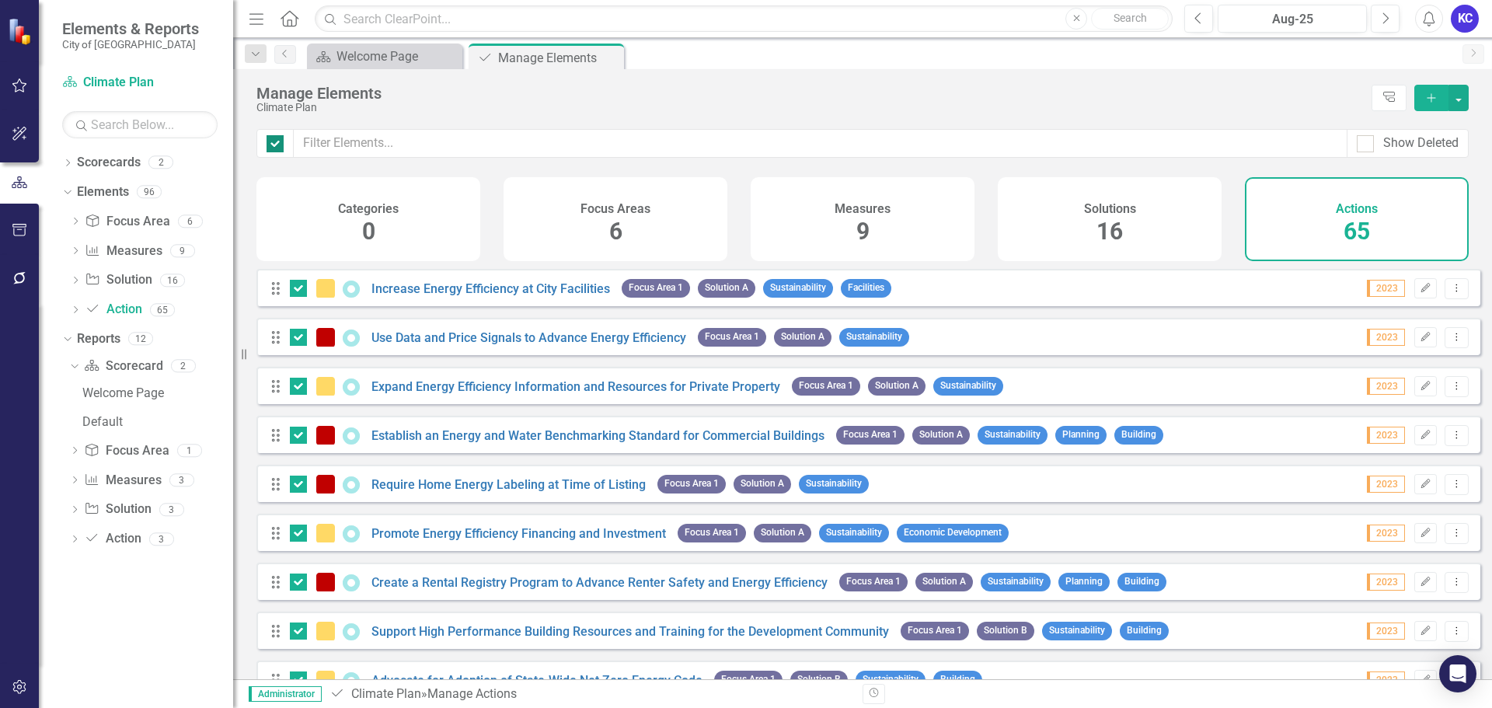
checkbox input "false"
click at [62, 161] on icon "Dropdown" at bounding box center [67, 164] width 11 height 9
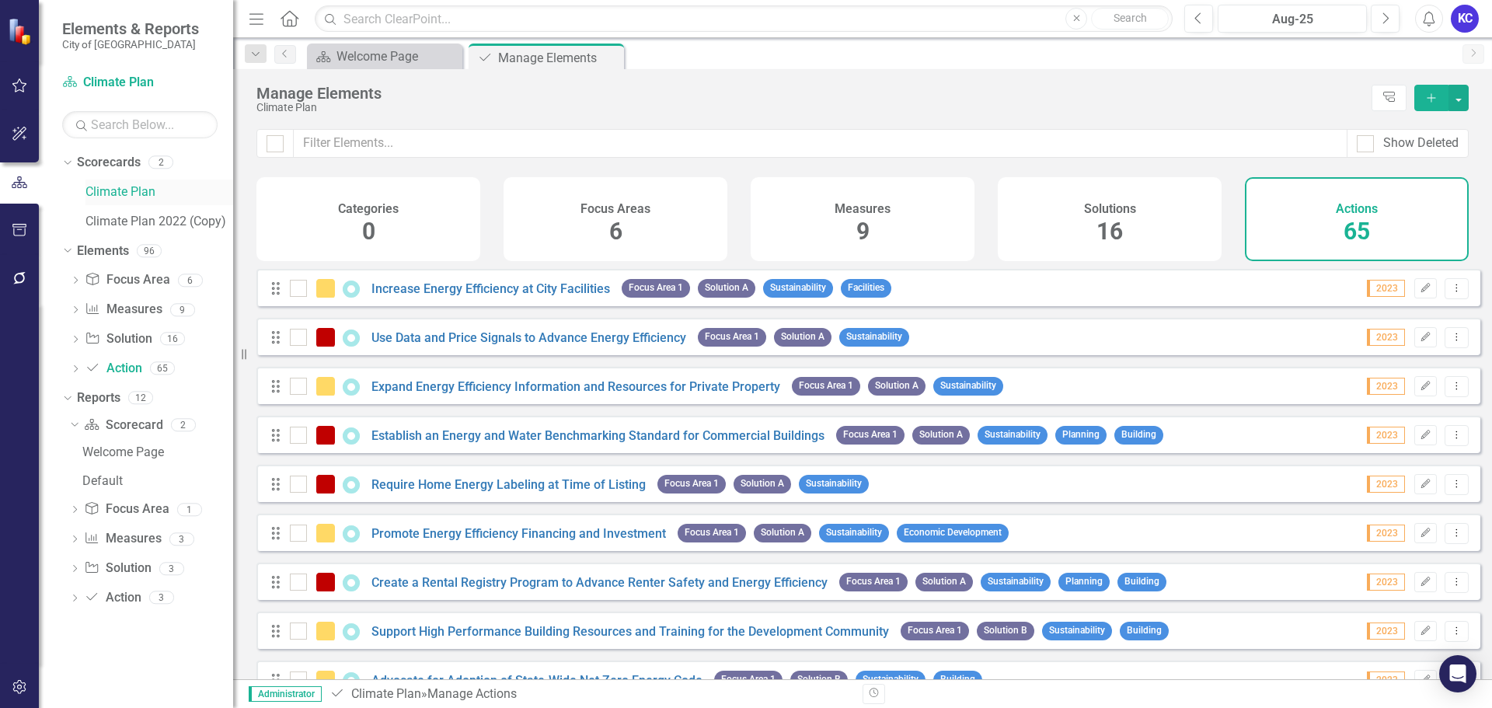
click at [115, 197] on link "Climate Plan" at bounding box center [159, 192] width 148 height 18
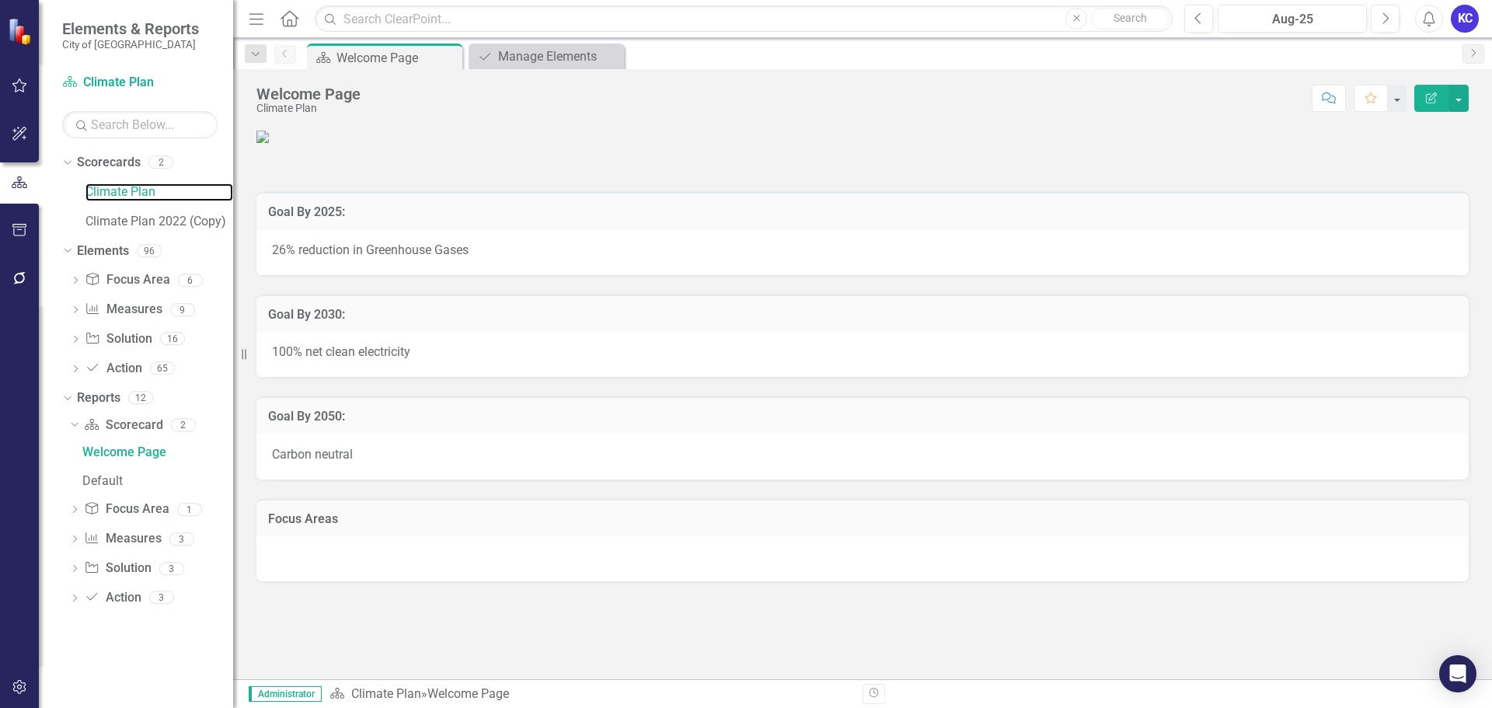
scroll to position [572, 0]
click at [76, 371] on icon "Dropdown" at bounding box center [75, 370] width 11 height 9
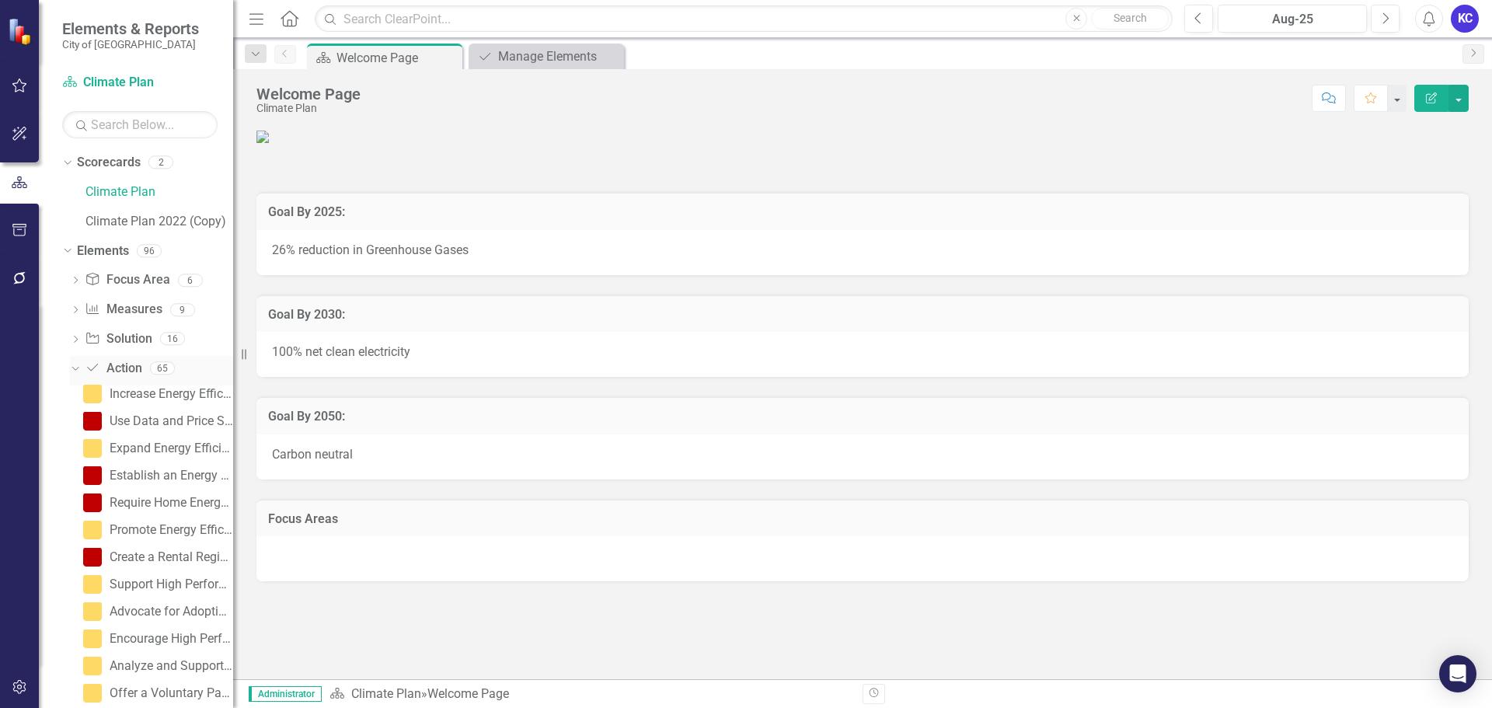
click at [131, 370] on link "Action Action" at bounding box center [113, 369] width 57 height 18
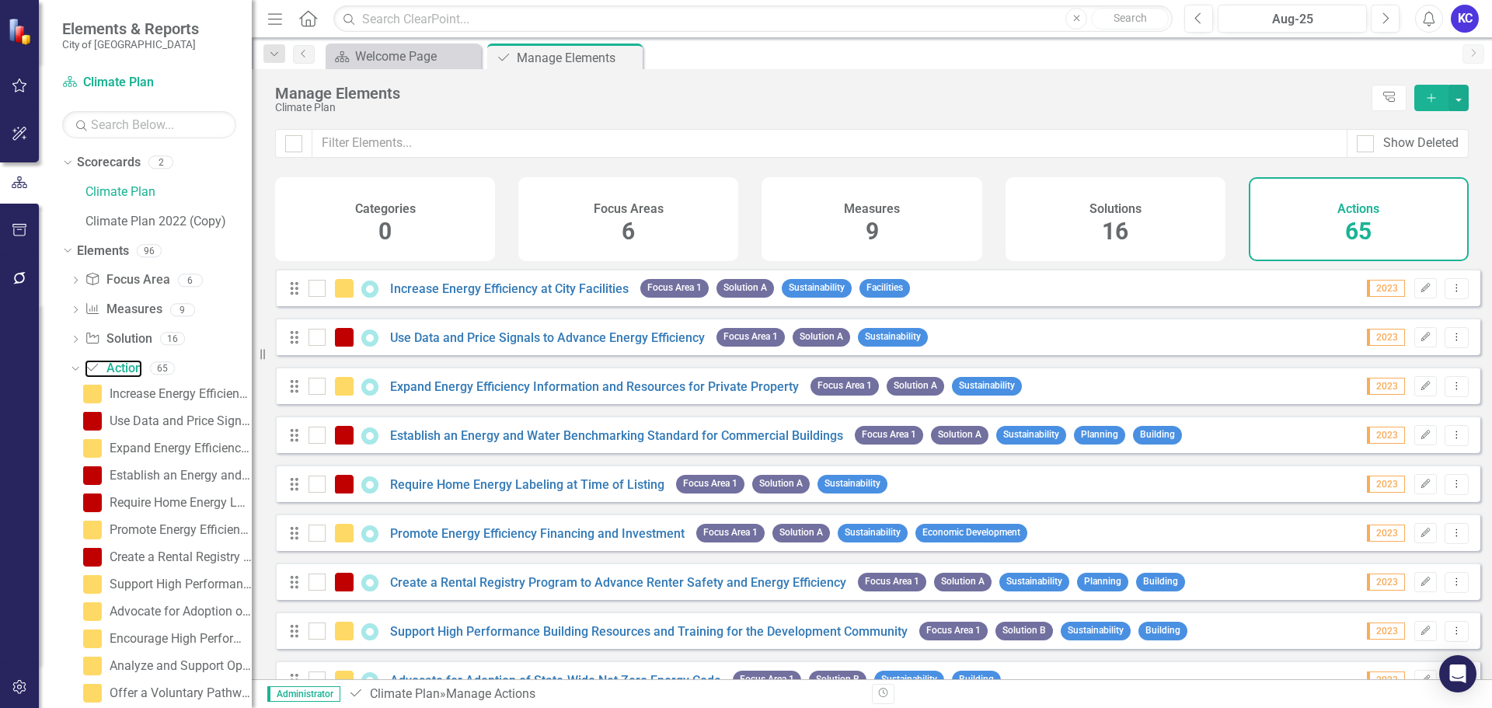
drag, startPoint x: 242, startPoint y: 354, endPoint x: 252, endPoint y: 352, distance: 9.6
click at [252, 352] on div "Resize" at bounding box center [258, 354] width 12 height 708
click at [1416, 226] on div "Actions 65" at bounding box center [1359, 219] width 220 height 84
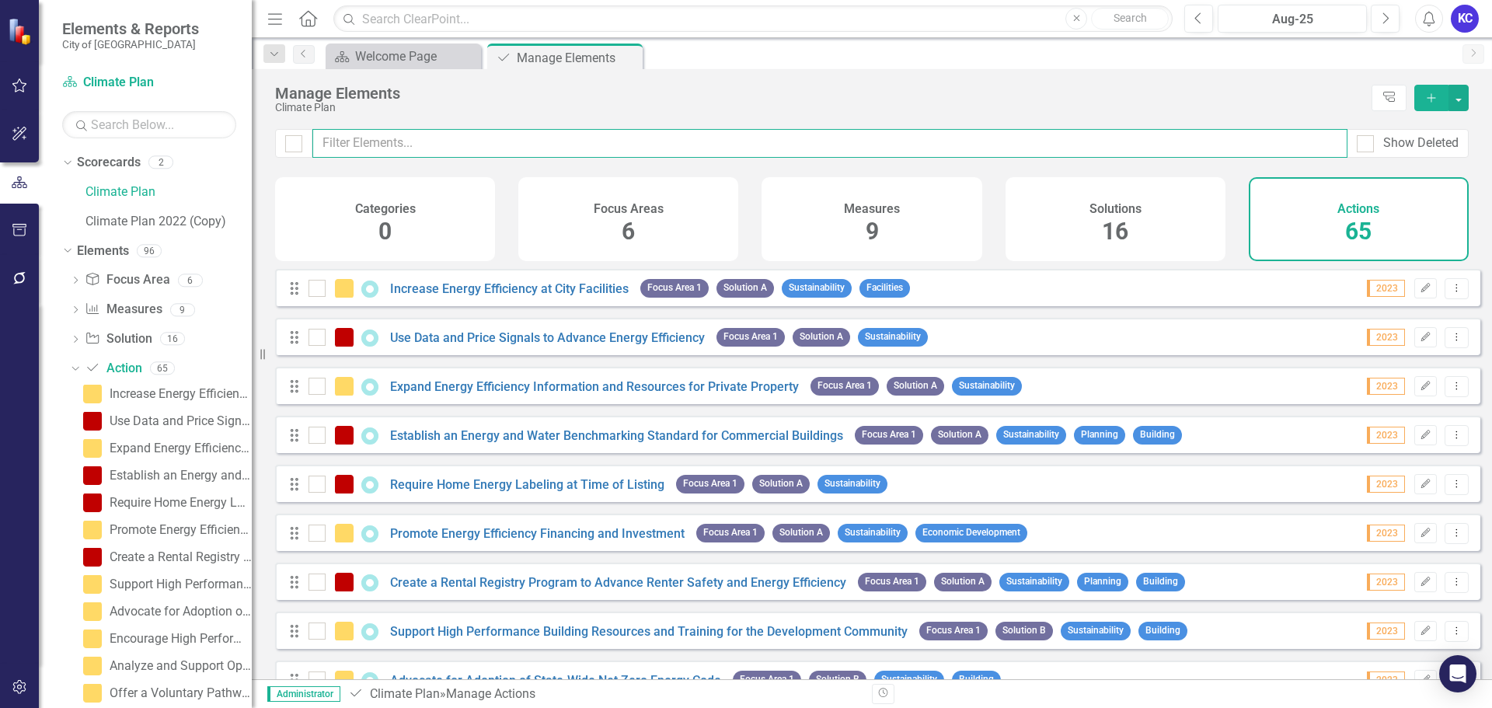
drag, startPoint x: 1414, startPoint y: 225, endPoint x: 1184, endPoint y: 145, distance: 243.8
click at [1184, 145] on input "text" at bounding box center [829, 143] width 1035 height 29
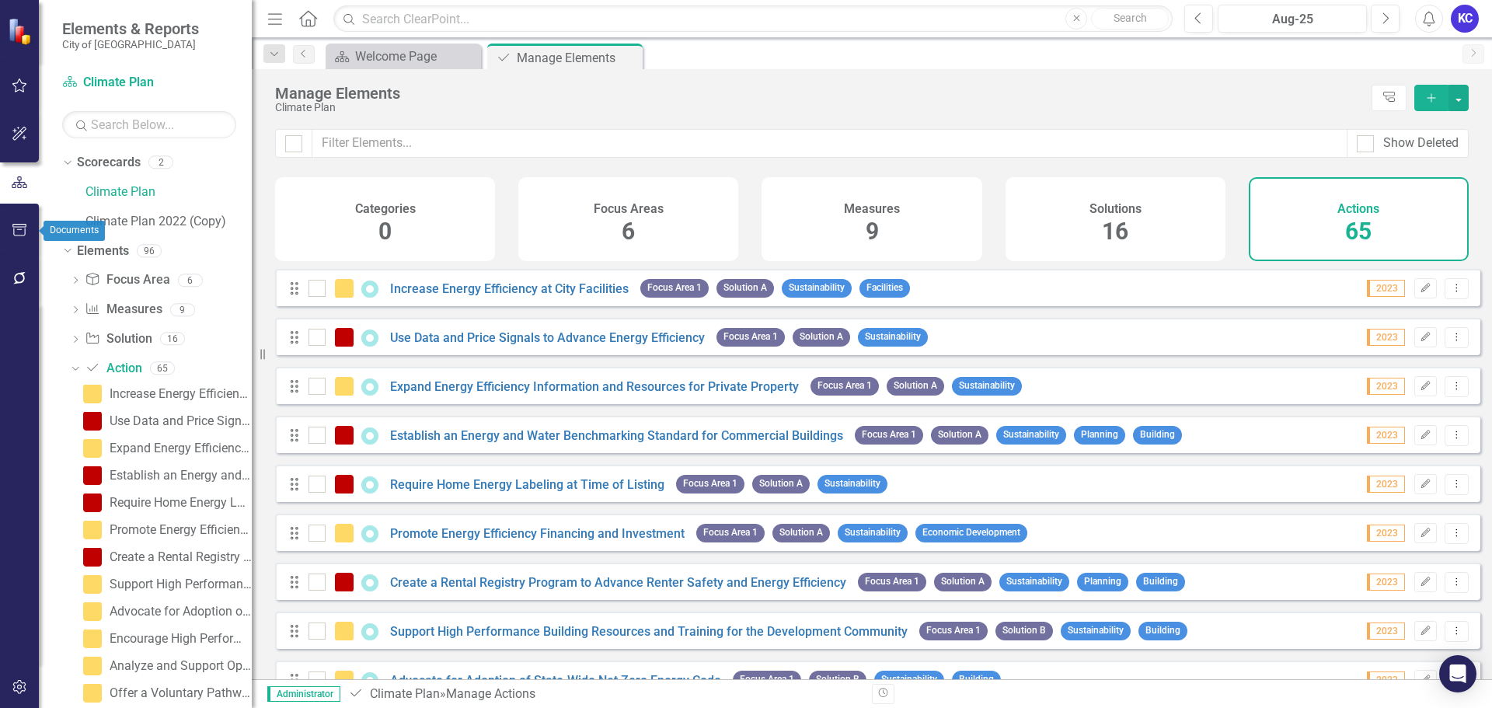
click at [12, 232] on icon "button" at bounding box center [20, 230] width 16 height 12
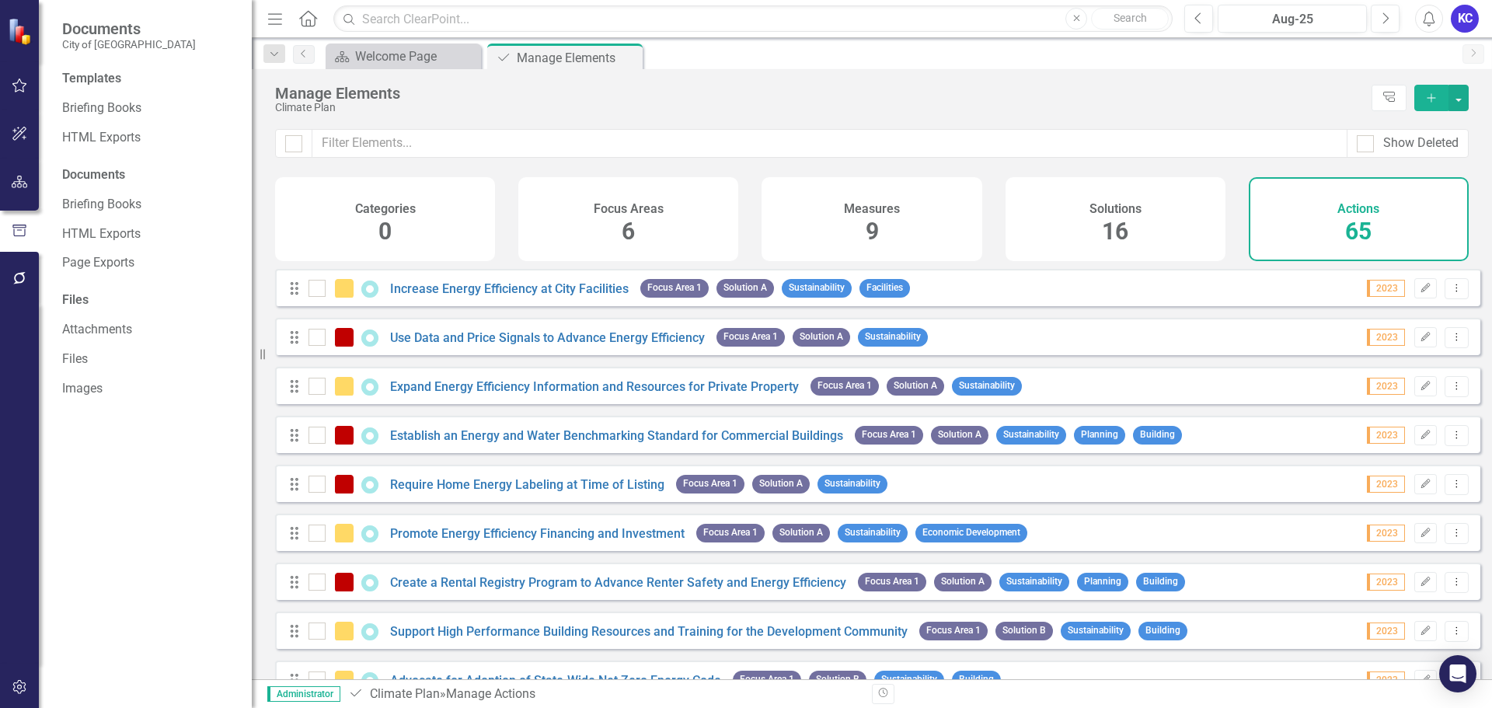
click at [18, 685] on icon "button" at bounding box center [20, 687] width 16 height 12
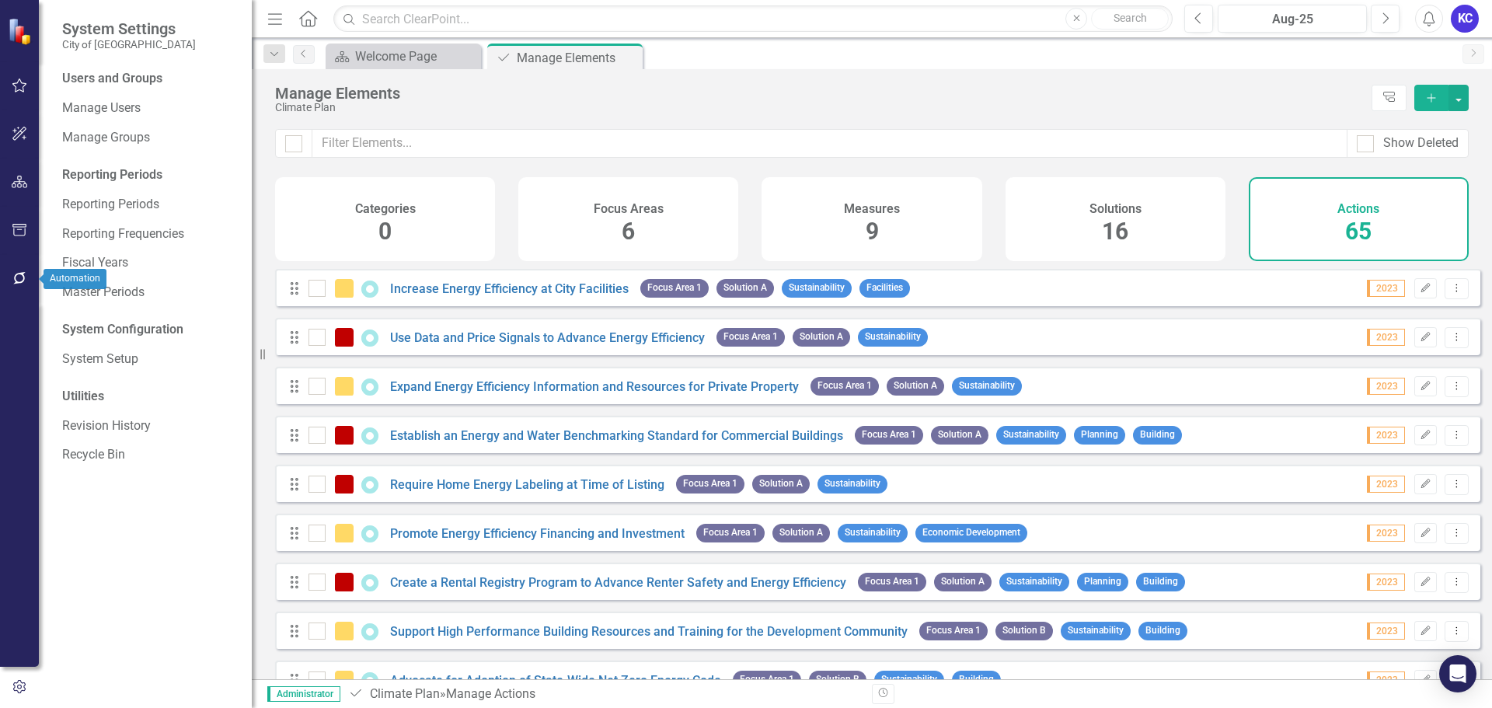
click at [19, 236] on icon "button" at bounding box center [19, 230] width 14 height 12
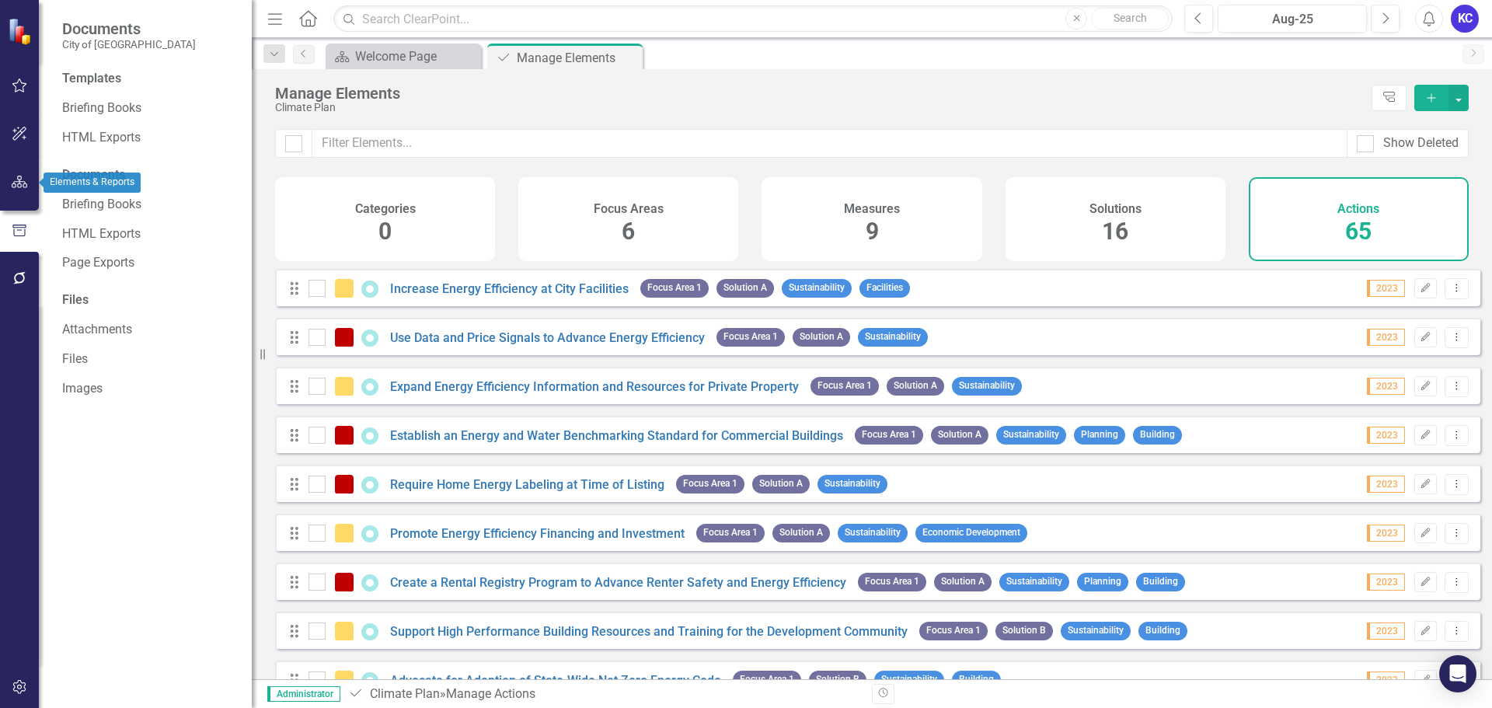
click at [19, 195] on button "button" at bounding box center [19, 182] width 35 height 33
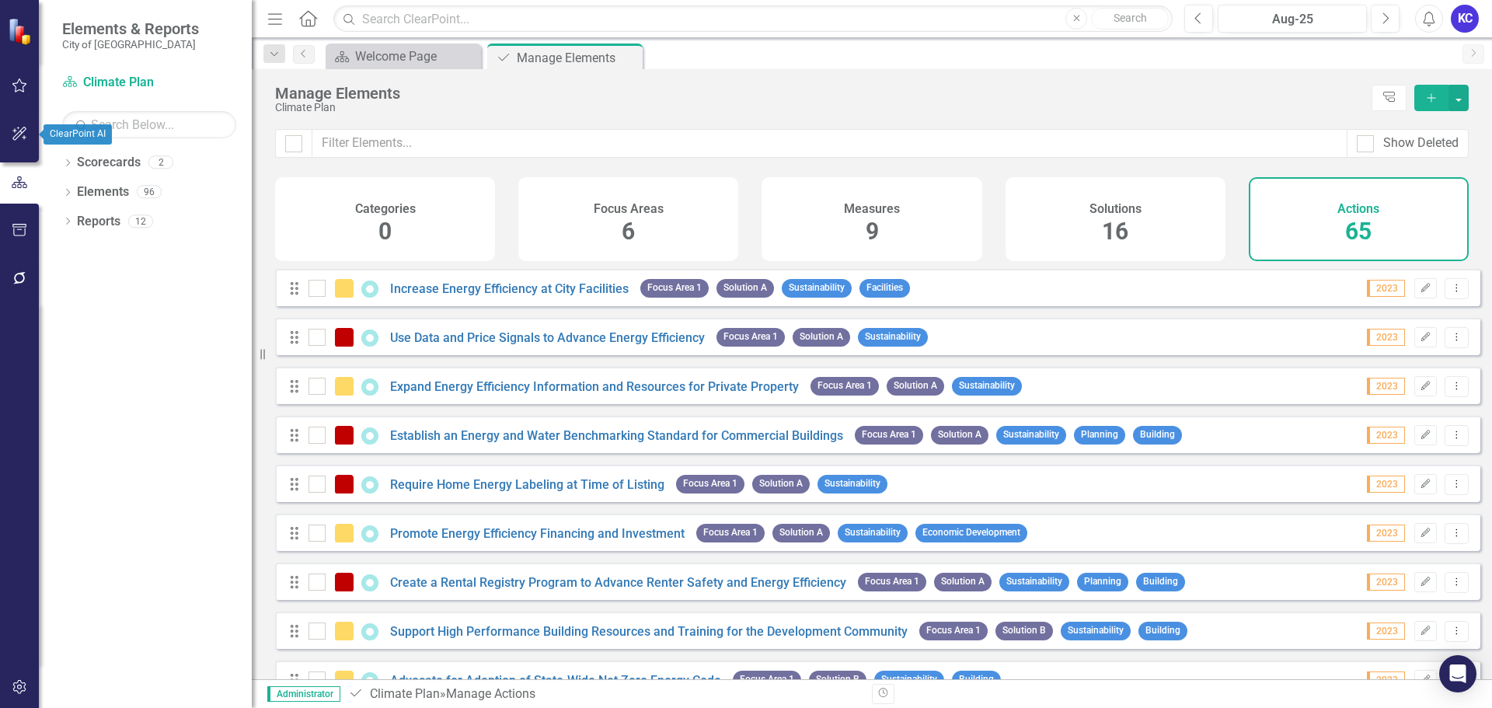
click at [20, 131] on icon "button" at bounding box center [19, 134] width 14 height 14
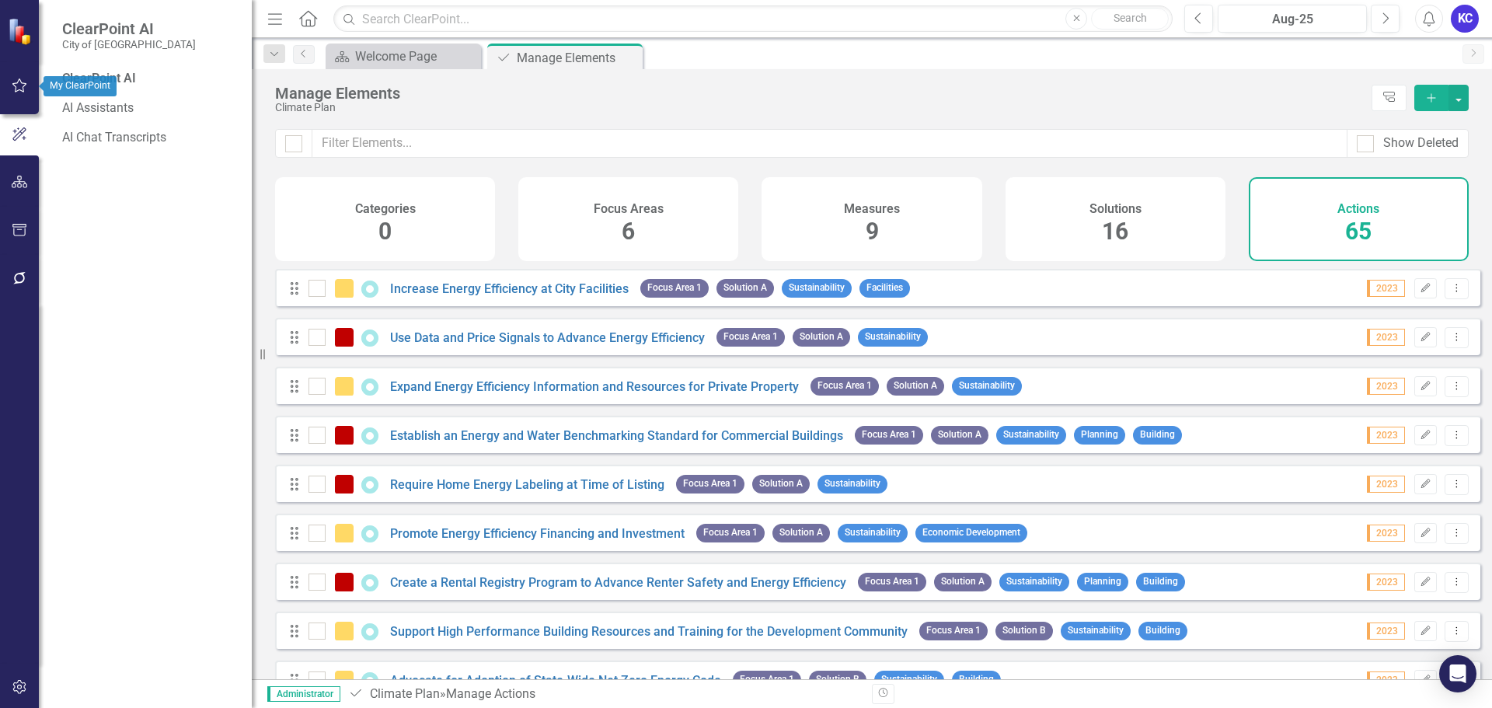
click at [21, 95] on button "button" at bounding box center [19, 86] width 35 height 33
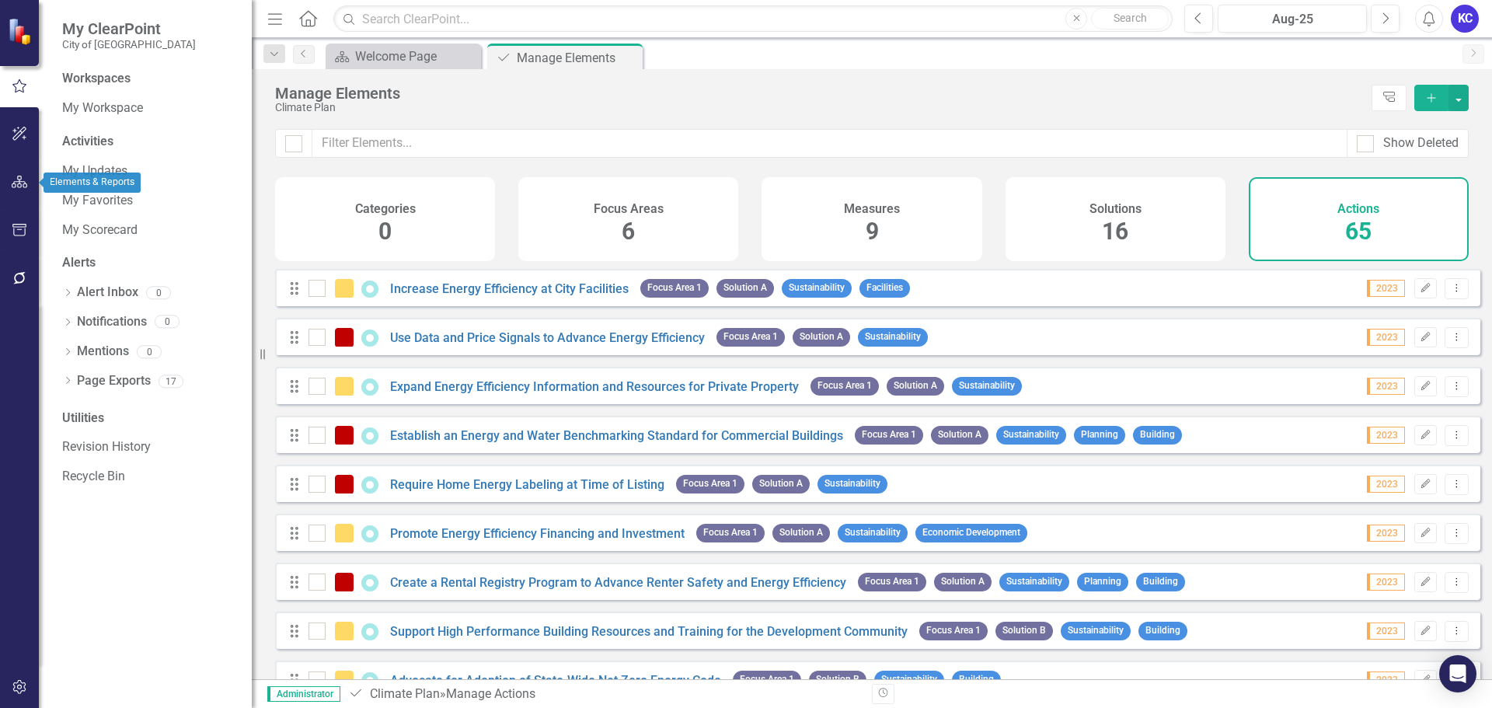
click at [19, 190] on button "button" at bounding box center [19, 182] width 35 height 33
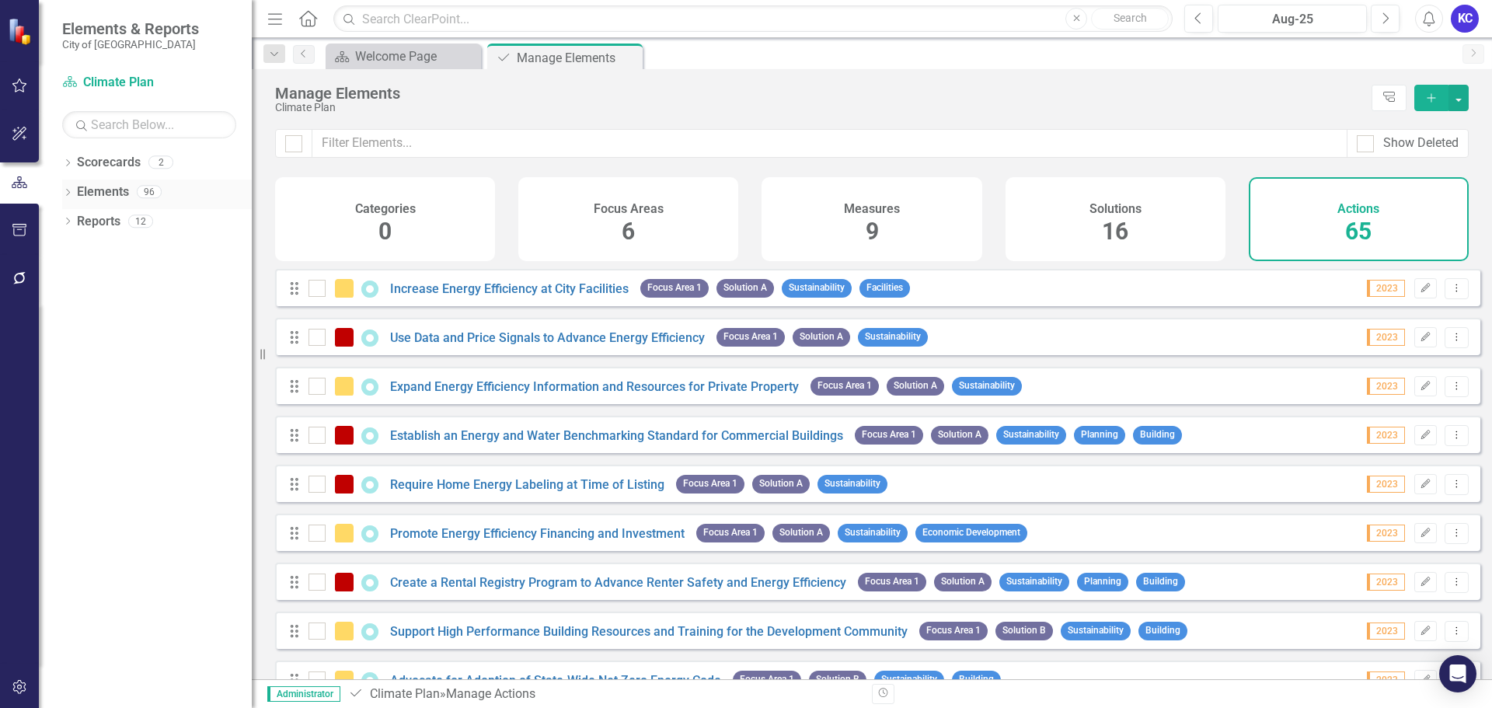
click at [71, 190] on icon "Dropdown" at bounding box center [67, 194] width 11 height 9
click at [124, 301] on link "Action Action" at bounding box center [113, 310] width 57 height 18
click at [1456, 102] on button "button" at bounding box center [1458, 98] width 20 height 26
click at [1286, 92] on div "Manage Elements" at bounding box center [819, 93] width 1089 height 17
click at [415, 57] on div "Welcome Page" at bounding box center [406, 56] width 103 height 19
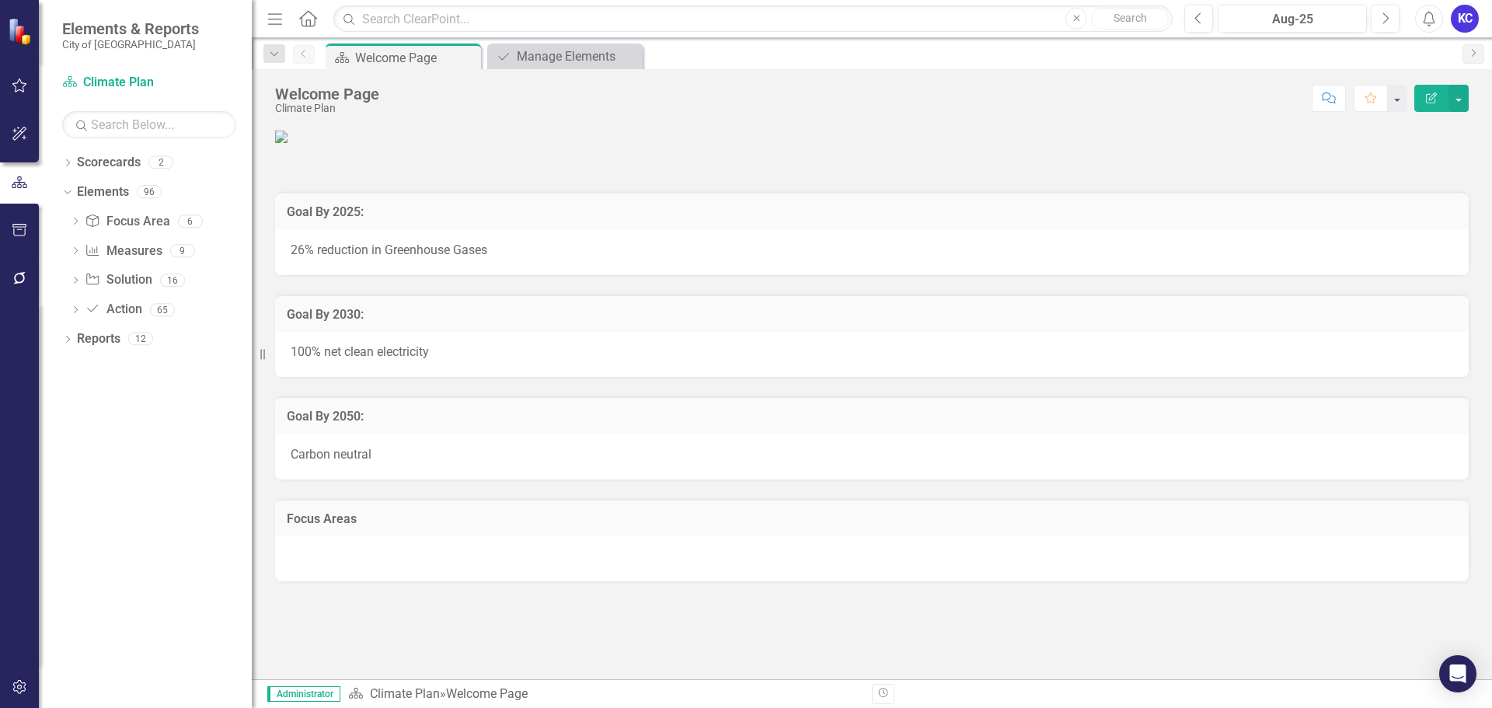
scroll to position [572, 0]
click at [72, 169] on div "Dropdown" at bounding box center [67, 164] width 11 height 13
click at [131, 191] on link "Climate Plan" at bounding box center [168, 192] width 166 height 18
drag, startPoint x: 131, startPoint y: 191, endPoint x: 117, endPoint y: 525, distance: 334.4
click at [119, 545] on div "Dropdown Scorecards 2 Climate Plan Climate Plan 2022 (Copy) Dropdown Elements 9…" at bounding box center [145, 429] width 213 height 558
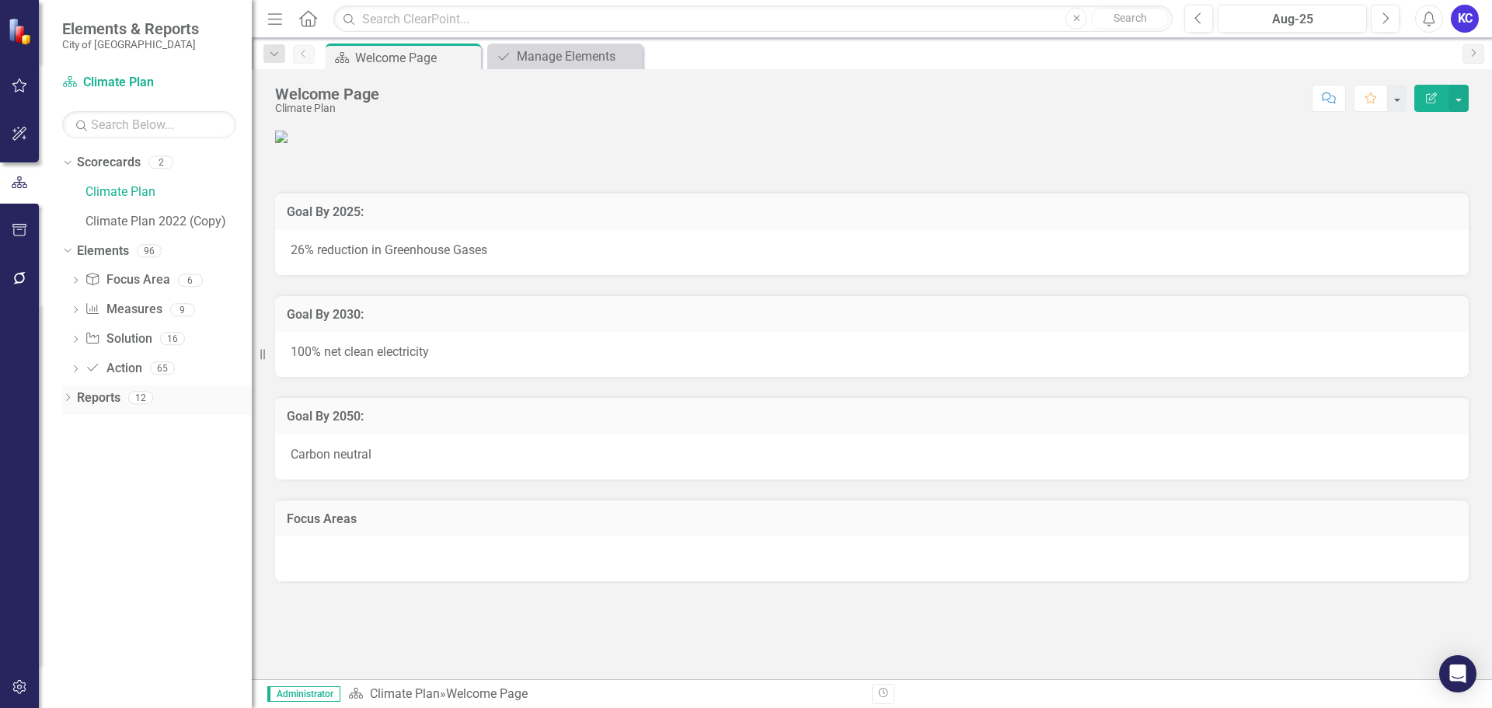
click at [80, 396] on link "Reports" at bounding box center [99, 398] width 44 height 18
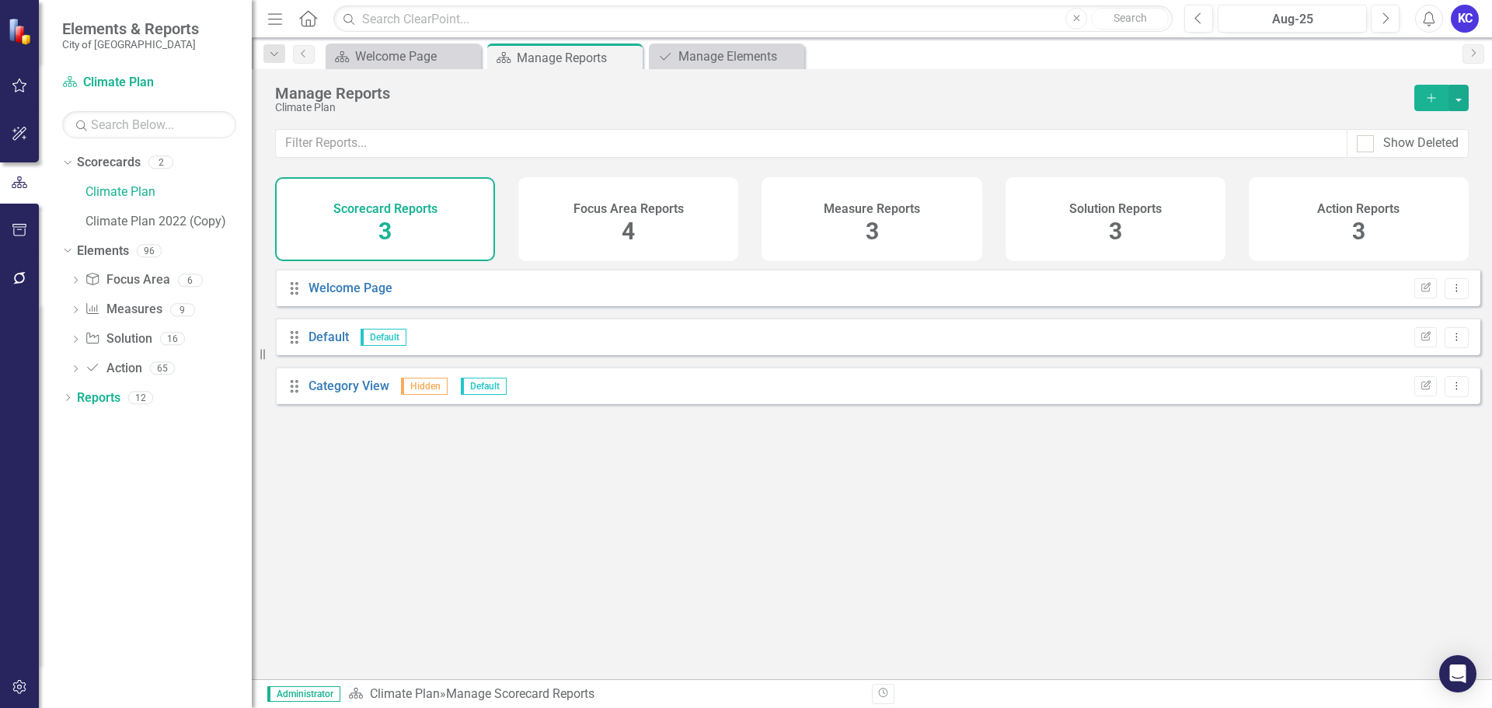
click at [1386, 242] on div "Action Reports 3" at bounding box center [1359, 219] width 220 height 84
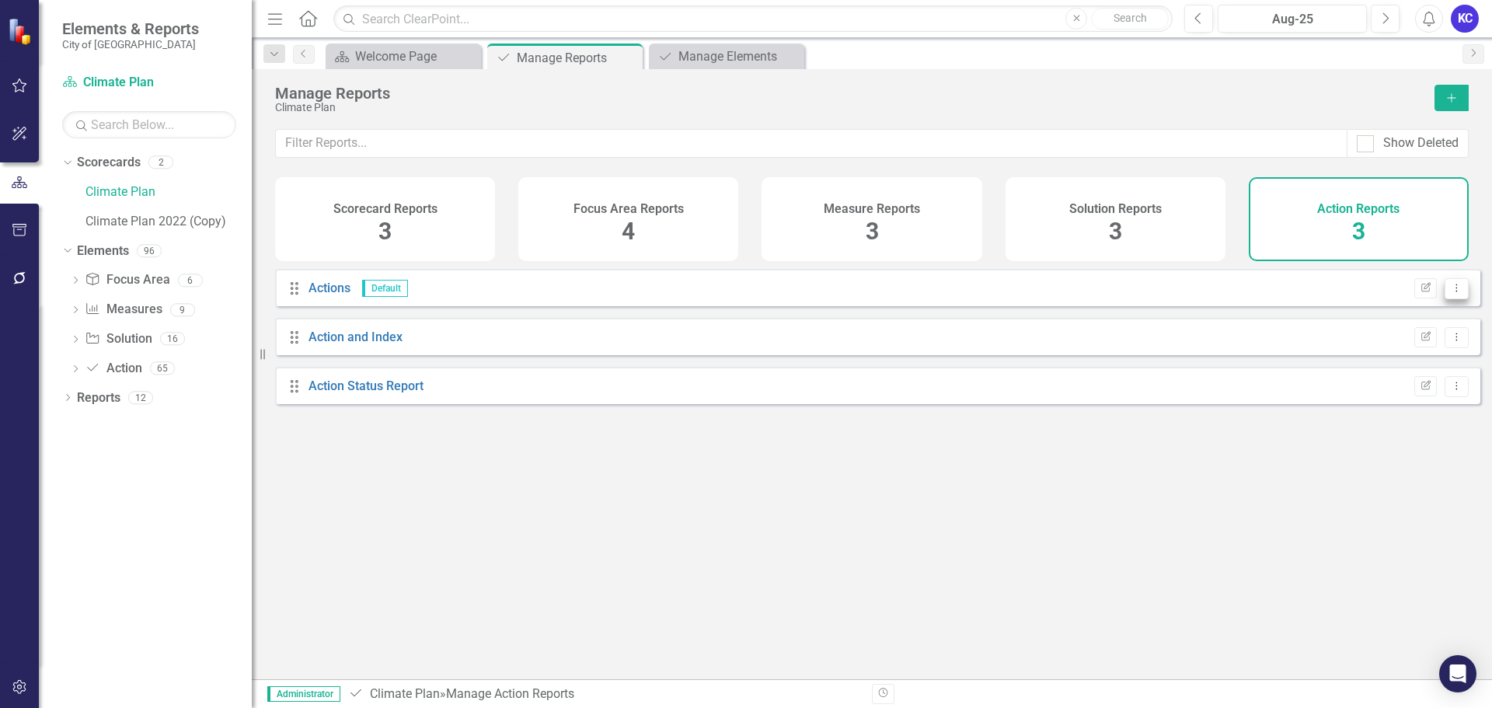
click at [1450, 293] on icon "Dropdown Menu" at bounding box center [1456, 288] width 13 height 10
click at [1255, 306] on div "Drag Actions Default Edit Report Dropdown Menu" at bounding box center [877, 287] width 1205 height 37
click at [347, 295] on link "Actions" at bounding box center [329, 287] width 42 height 15
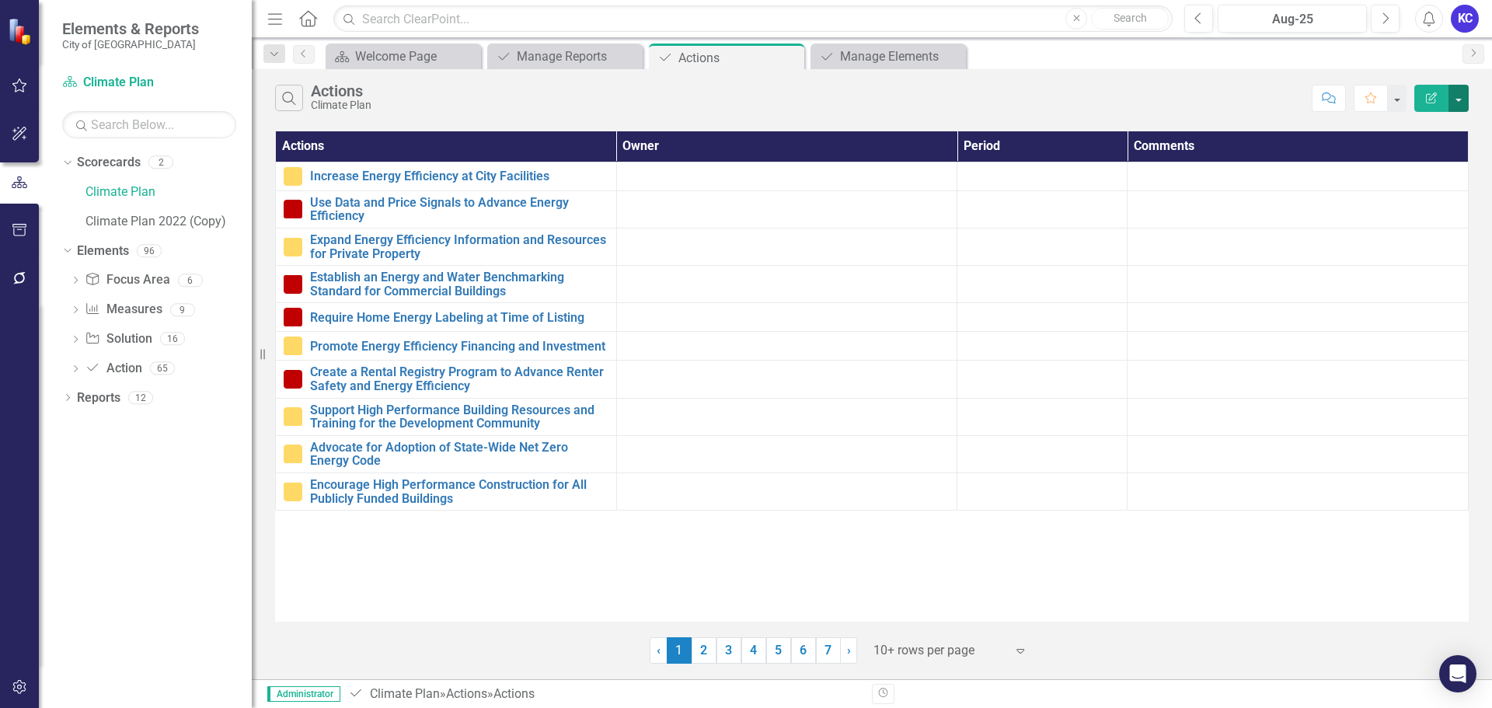
click at [1462, 87] on button "button" at bounding box center [1458, 98] width 20 height 27
click at [1409, 191] on link "Excel Export to Excel" at bounding box center [1406, 186] width 123 height 29
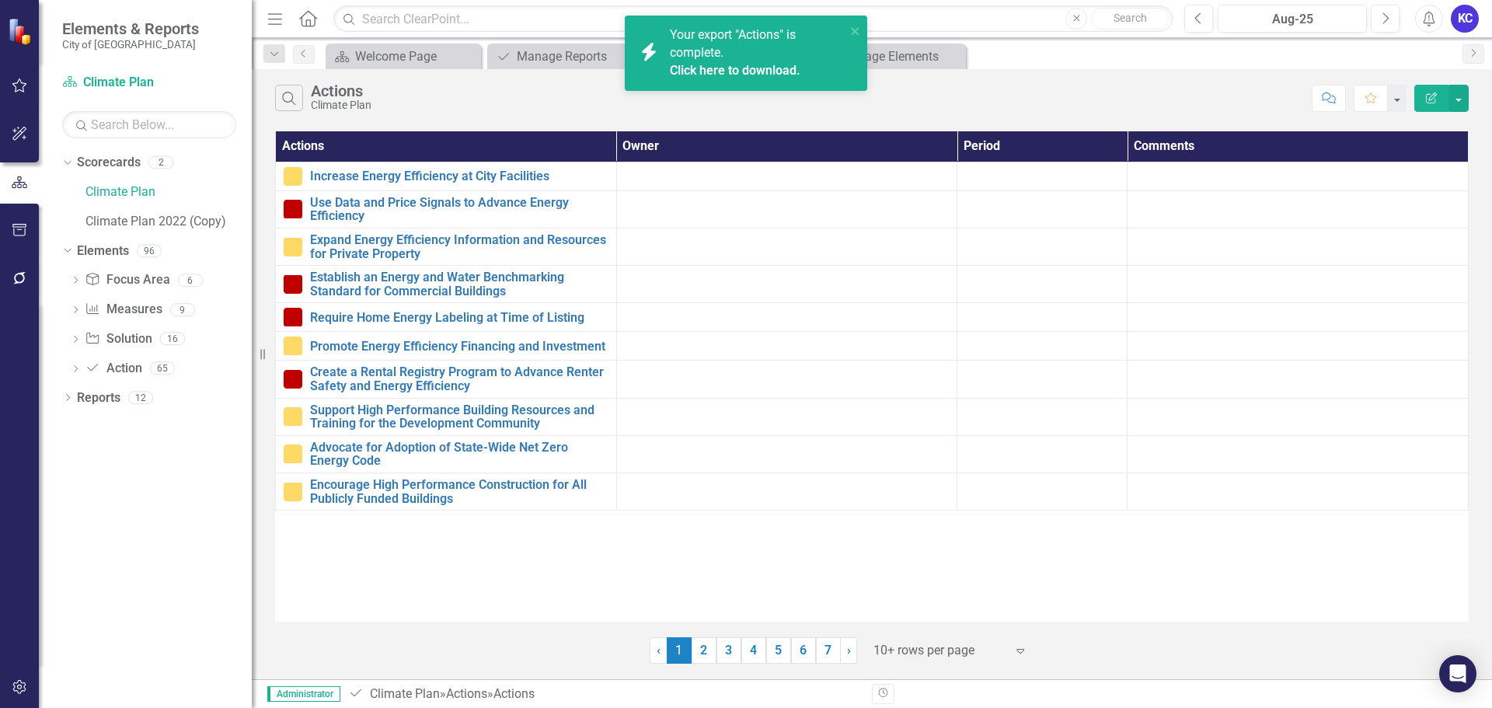
click at [718, 70] on link "Click here to download." at bounding box center [735, 70] width 131 height 15
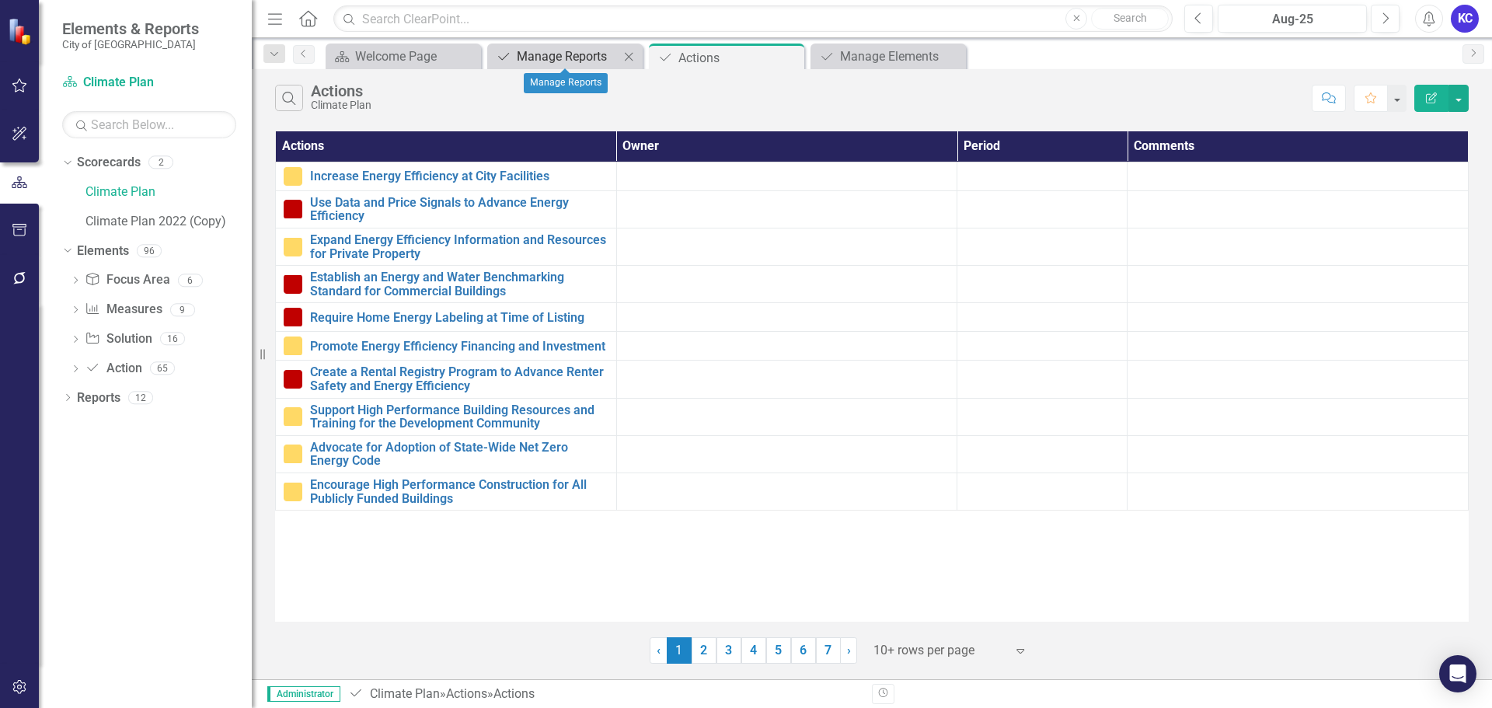
click at [538, 56] on div "Manage Reports" at bounding box center [568, 56] width 103 height 19
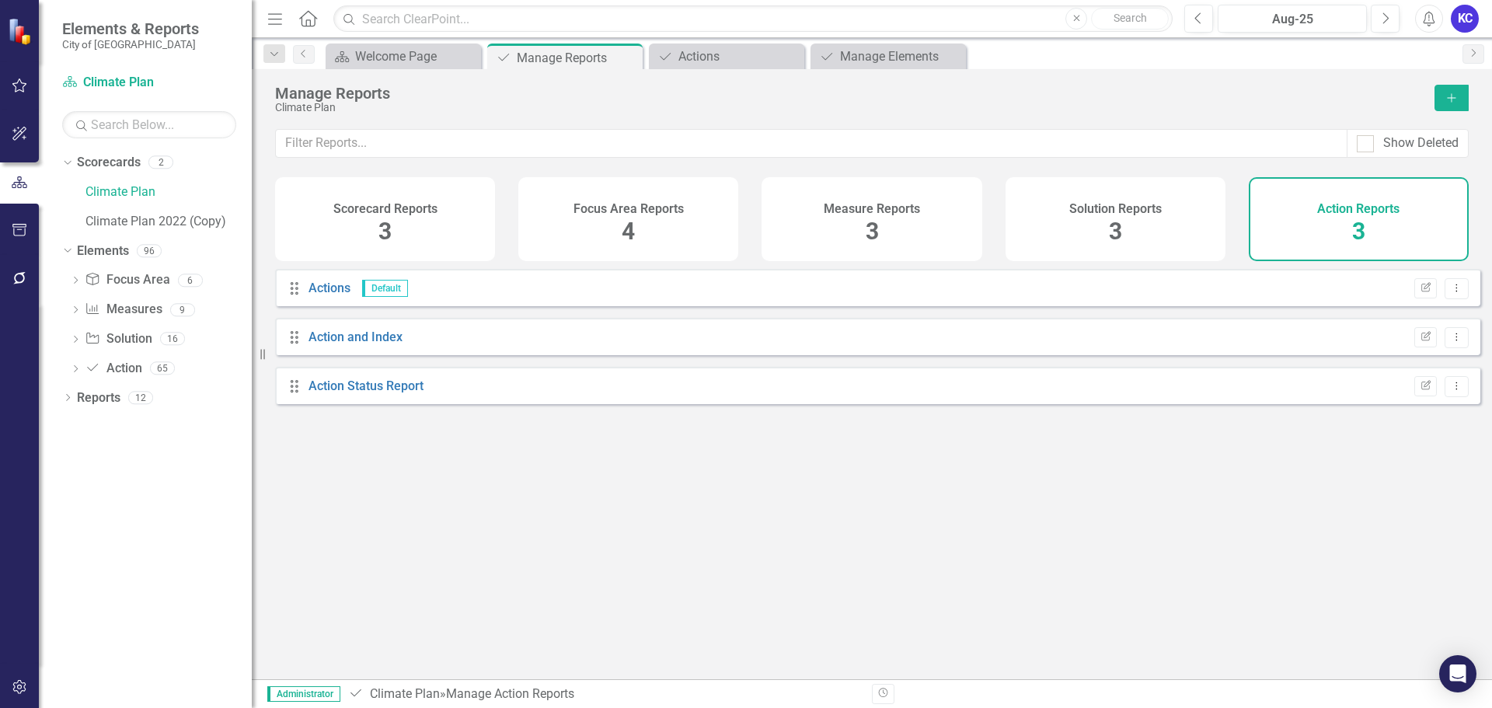
click at [689, 230] on div "Focus Area Reports 4" at bounding box center [628, 219] width 220 height 84
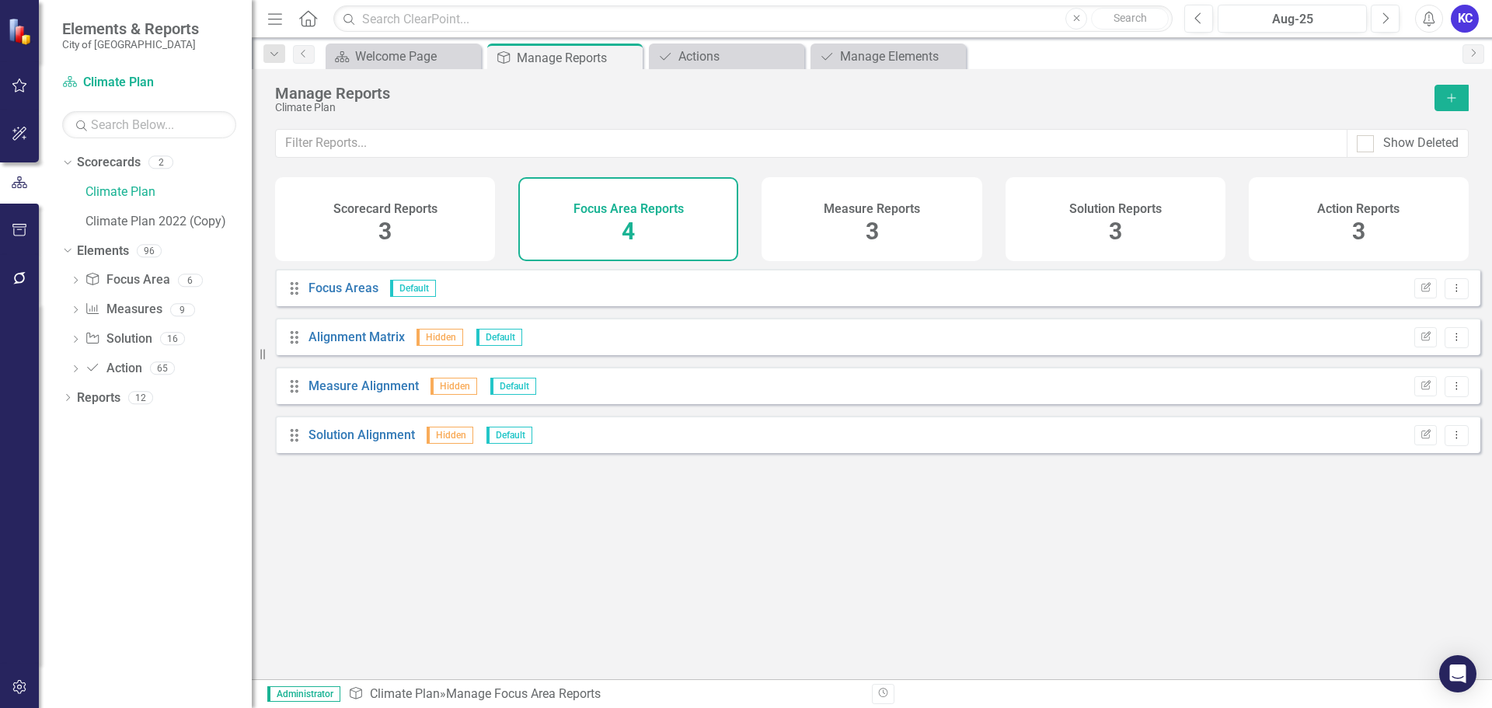
click at [623, 306] on div "Drag Focus Areas Default Edit Report Dropdown Menu" at bounding box center [877, 287] width 1205 height 37
click at [351, 294] on link "Focus Areas" at bounding box center [343, 287] width 70 height 15
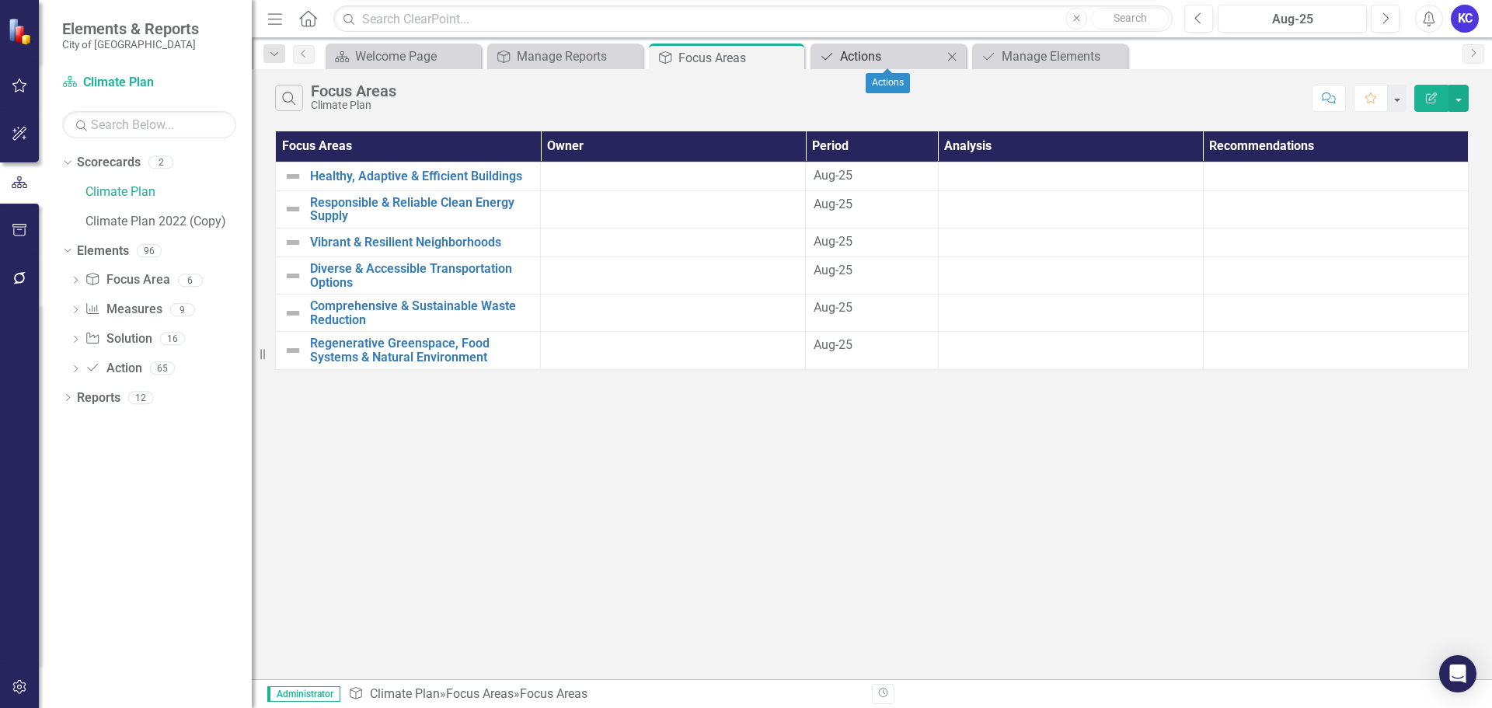
click at [905, 57] on div "Actions" at bounding box center [891, 56] width 103 height 19
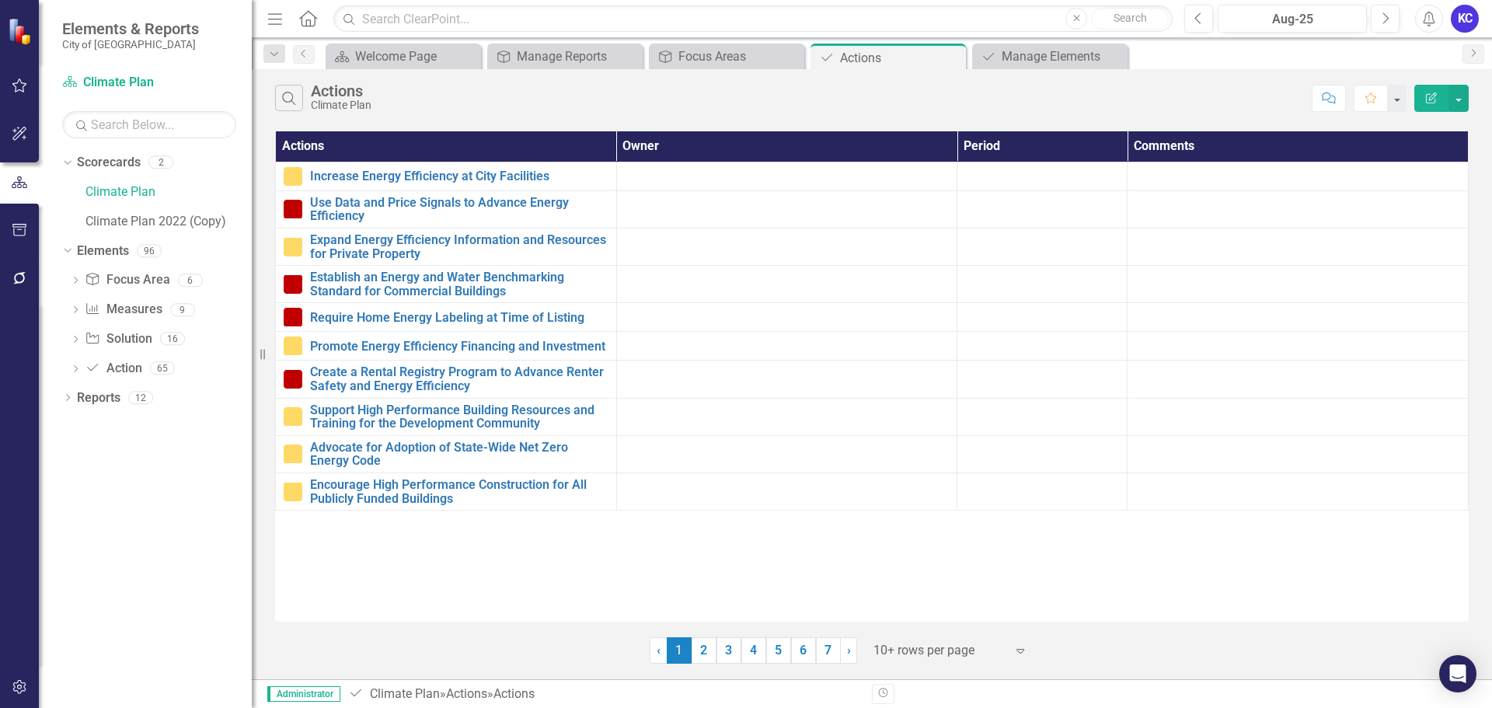
click at [929, 648] on div at bounding box center [939, 650] width 132 height 21
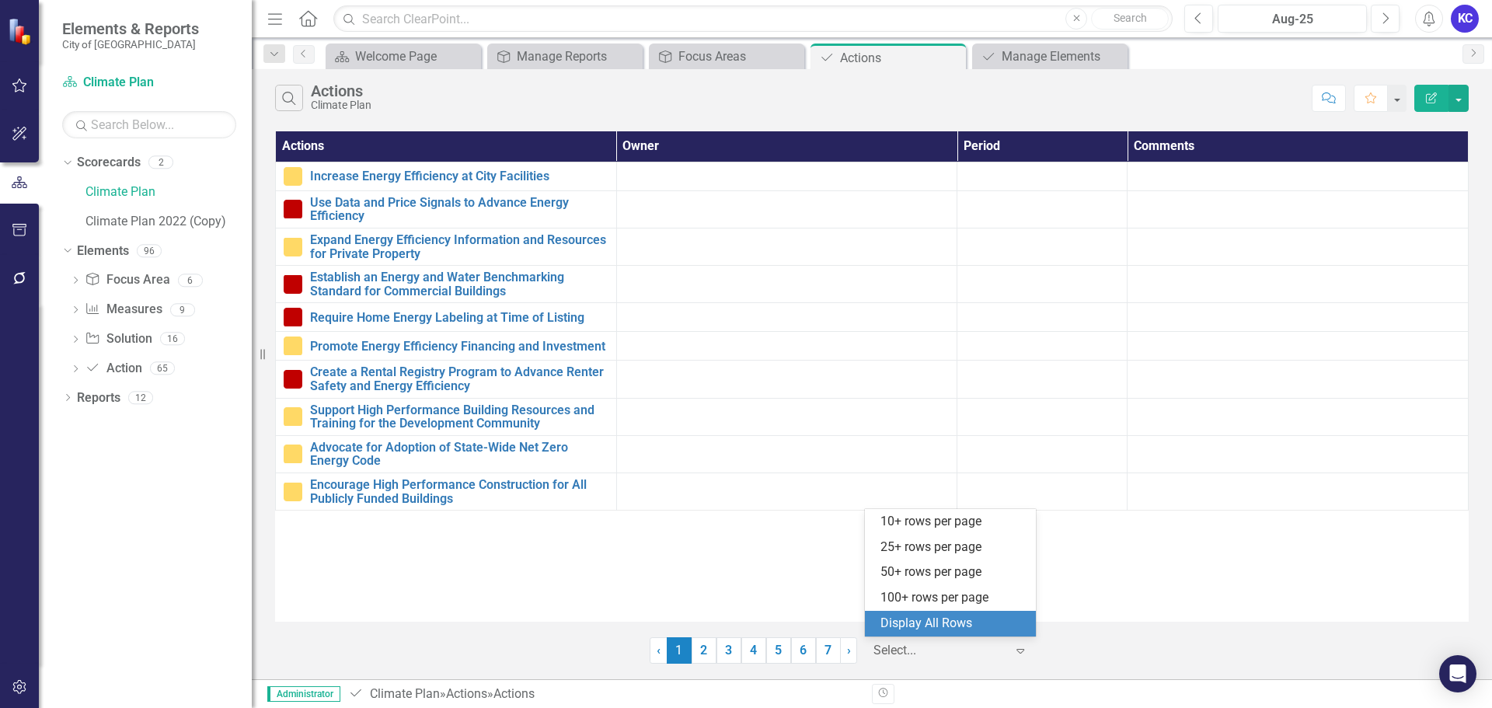
click at [926, 626] on div "Display All Rows" at bounding box center [953, 624] width 146 height 18
